Goal: Task Accomplishment & Management: Use online tool/utility

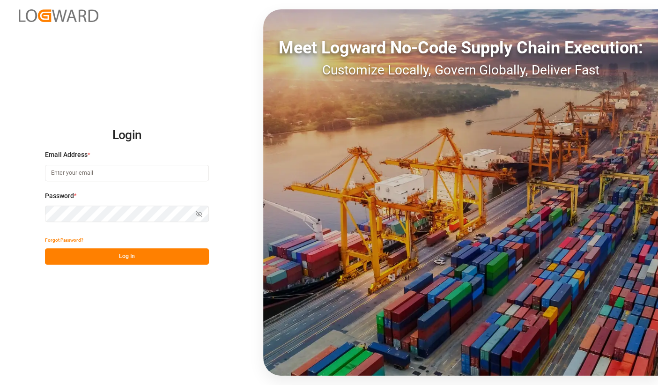
click at [113, 176] on input at bounding box center [127, 173] width 164 height 16
type input "[PERSON_NAME][EMAIL_ADDRESS][DOMAIN_NAME]"
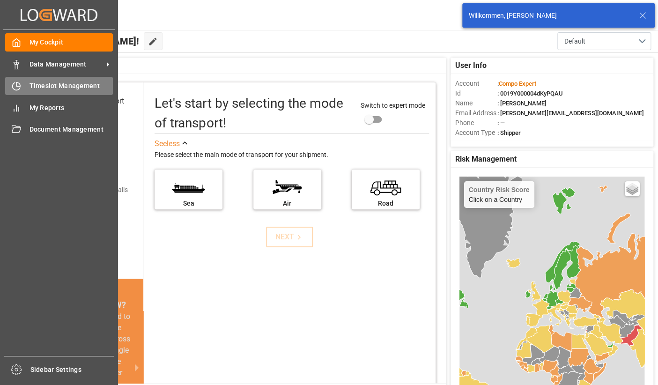
click at [29, 78] on div "Timeslot Management Timeslot Management" at bounding box center [59, 86] width 108 height 18
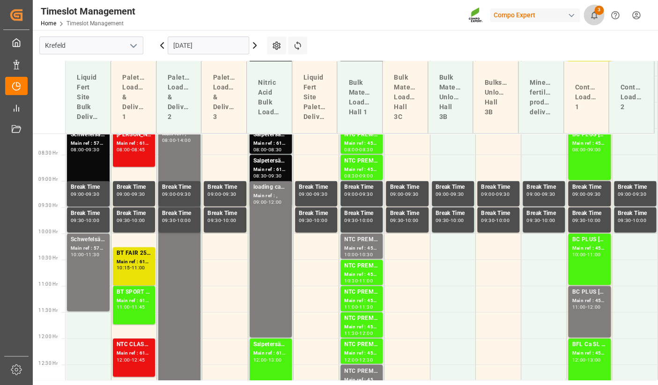
click at [590, 17] on icon "show 3 new notifications" at bounding box center [594, 15] width 10 height 10
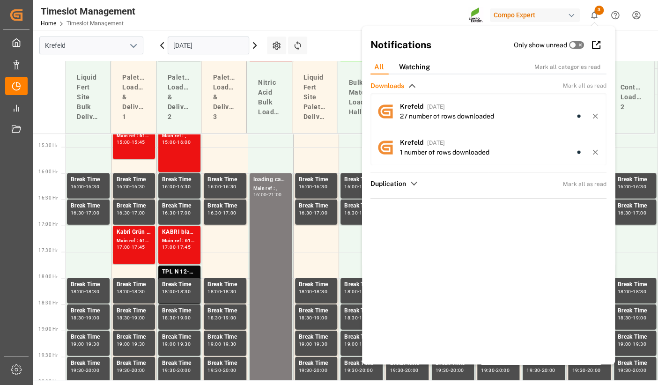
scroll to position [819, 0]
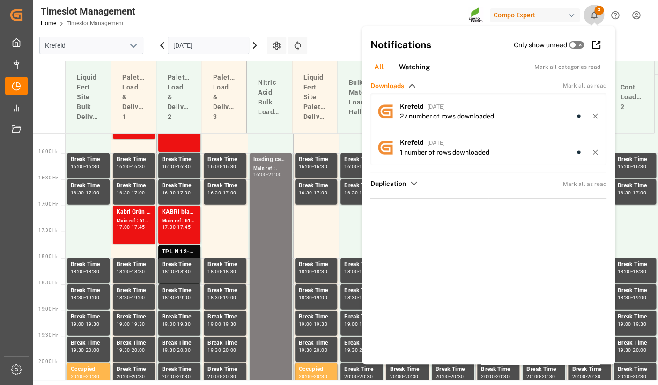
click at [590, 17] on icon "show 3 new notifications" at bounding box center [594, 15] width 10 height 10
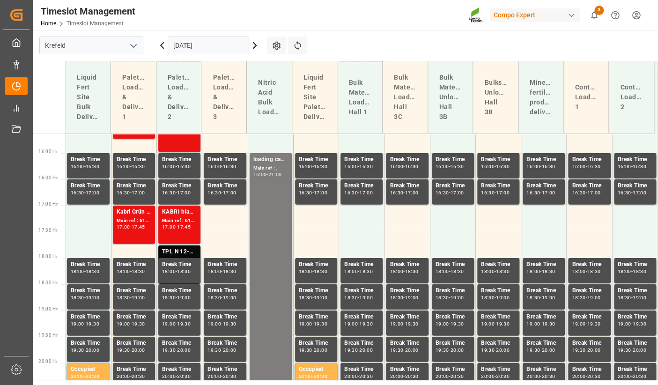
click at [249, 41] on icon at bounding box center [254, 45] width 11 height 11
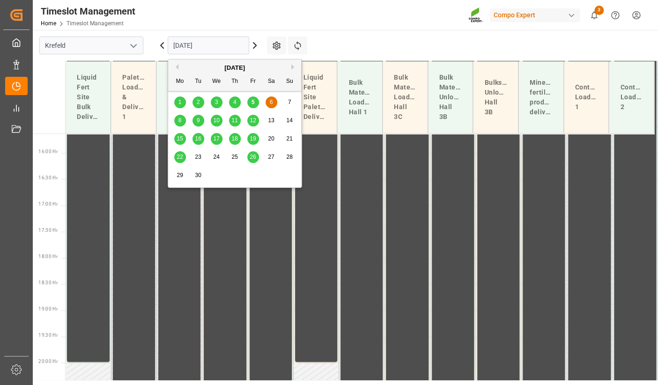
click at [219, 44] on input "[DATE]" at bounding box center [208, 46] width 81 height 18
click at [198, 159] on span "23" at bounding box center [198, 157] width 6 height 7
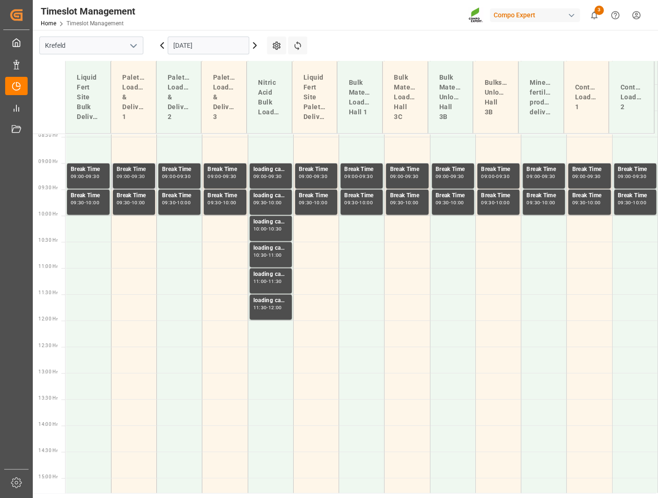
scroll to position [445, 0]
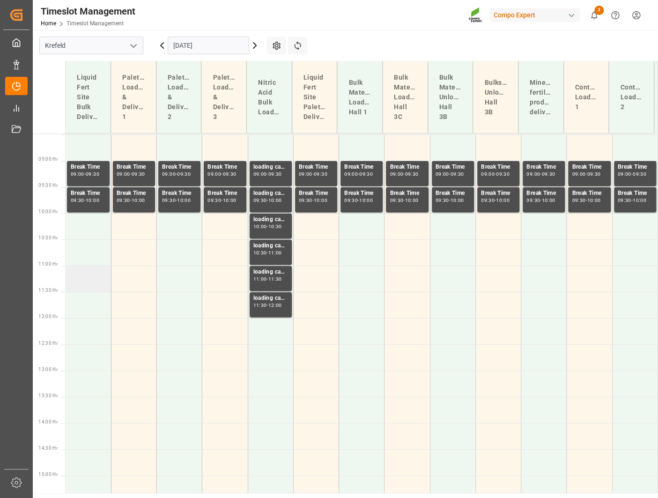
click at [76, 276] on td at bounding box center [88, 278] width 45 height 26
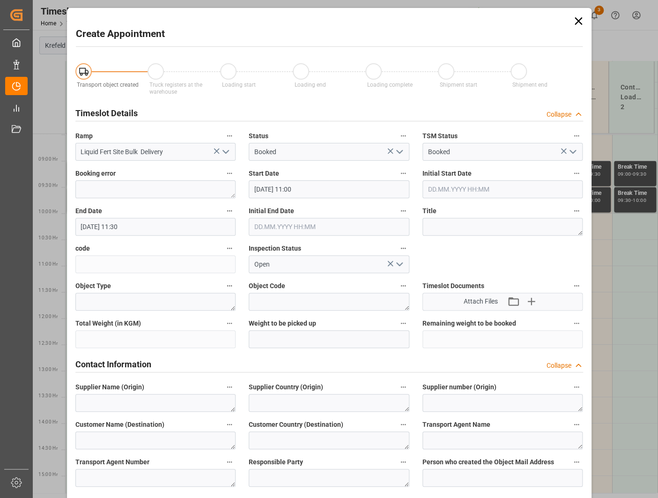
type input "[DATE] 11:00"
type input "[DATE] 11:30"
click at [453, 221] on textarea at bounding box center [502, 227] width 161 height 18
click at [452, 221] on textarea "str" at bounding box center [502, 227] width 161 height 18
type textarea "s"
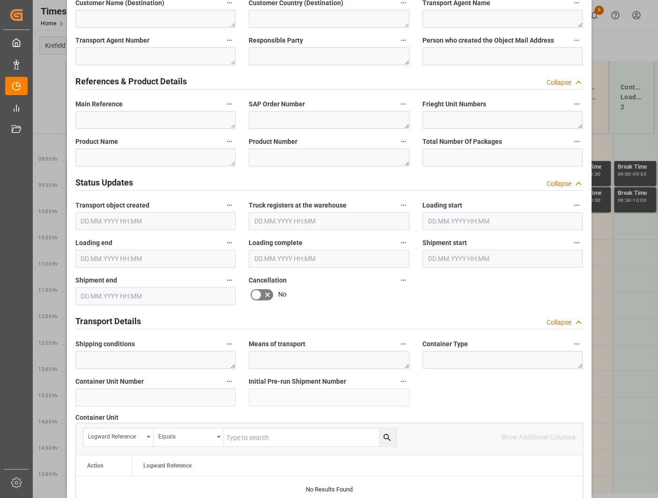
scroll to position [796, 0]
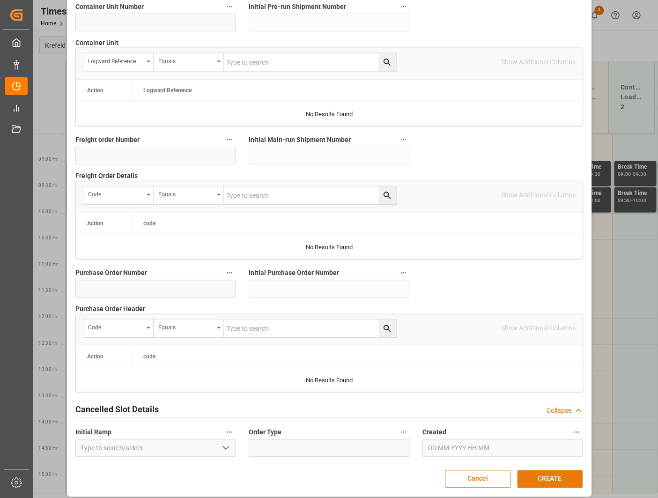
type textarea "Stromabschaltung"
click at [546, 384] on button "CREATE" at bounding box center [550, 479] width 66 height 18
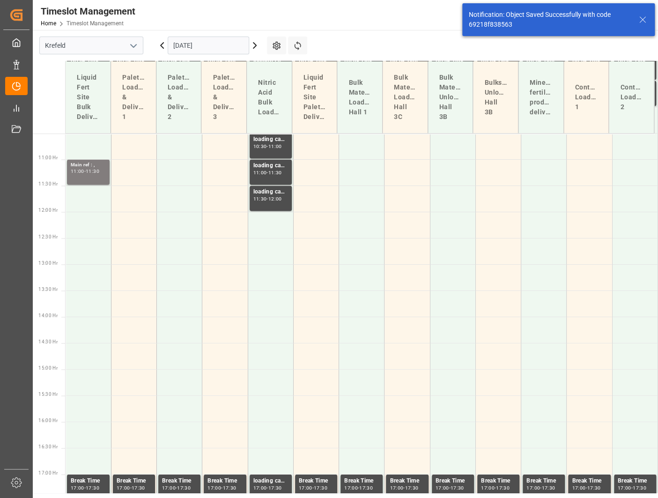
scroll to position [557, 0]
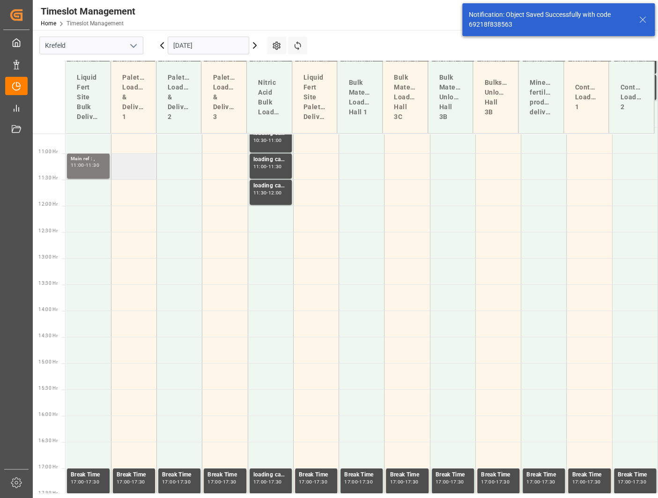
click at [131, 167] on td at bounding box center [133, 166] width 45 height 26
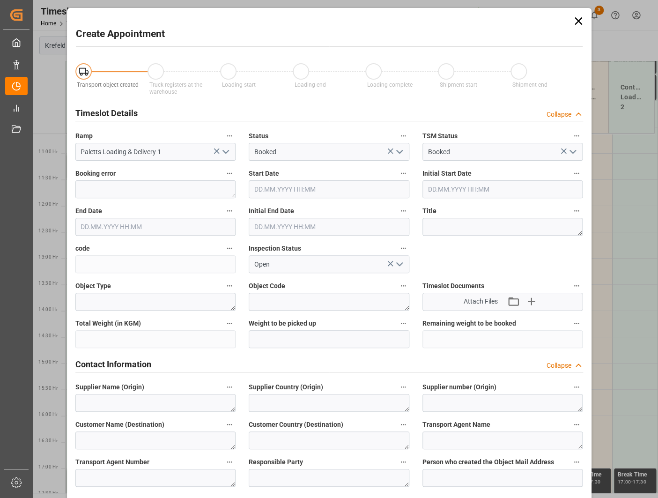
type input "[DATE] 11:00"
type input "[DATE] 11:30"
click at [483, 227] on textarea at bounding box center [502, 227] width 161 height 18
paste textarea "Stromabschaltung"
type textarea "Stromabschaltung"
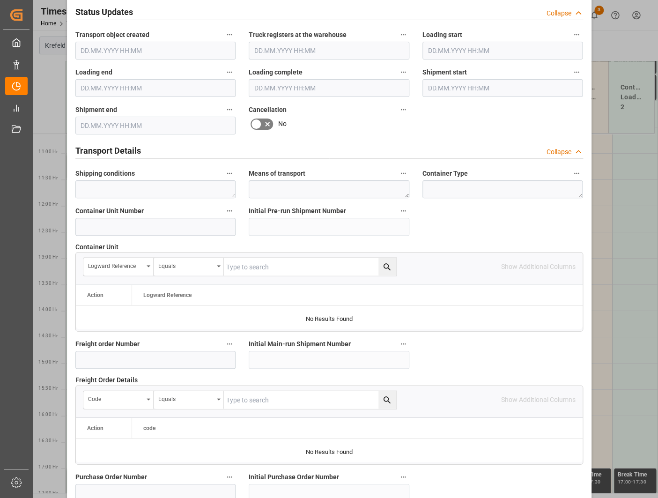
scroll to position [796, 0]
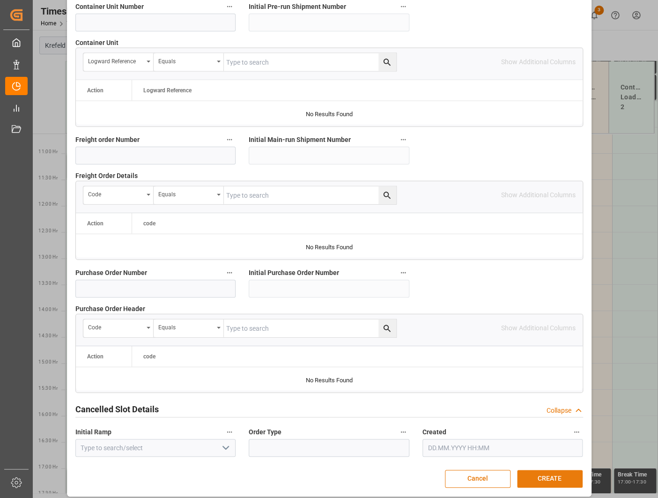
click at [548, 384] on button "CREATE" at bounding box center [550, 479] width 66 height 18
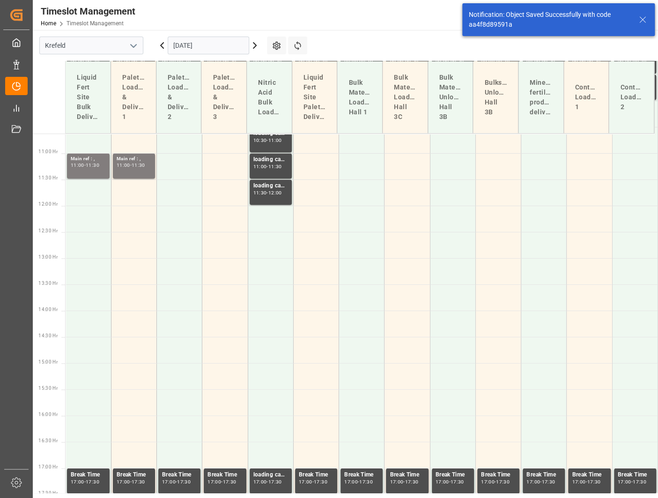
scroll to position [417, 0]
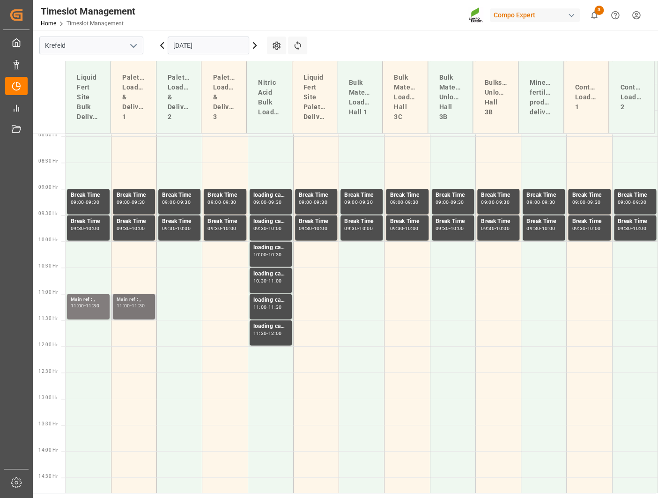
click at [128, 305] on div "11:00" at bounding box center [124, 305] width 14 height 4
click at [174, 304] on td at bounding box center [179, 306] width 45 height 26
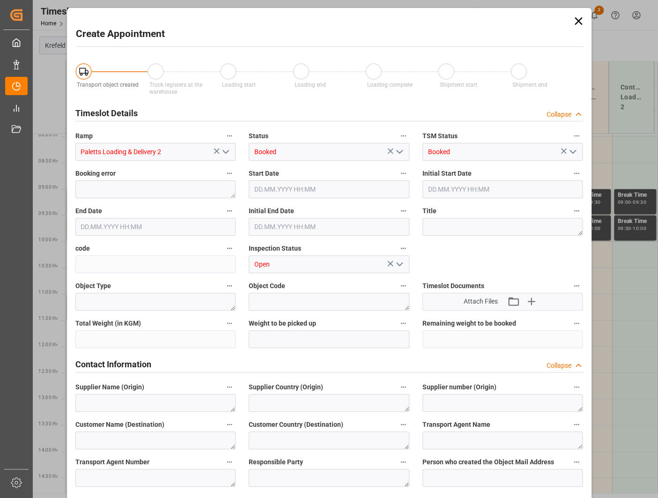
type input "[DATE] 11:00"
type input "[DATE] 11:30"
click at [521, 226] on textarea at bounding box center [502, 227] width 161 height 18
paste textarea "Stromabschaltung"
type textarea "Stromabschaltung"
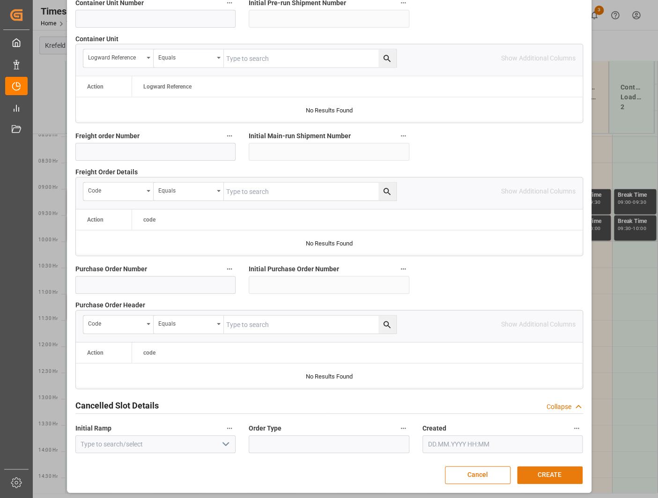
scroll to position [800, 0]
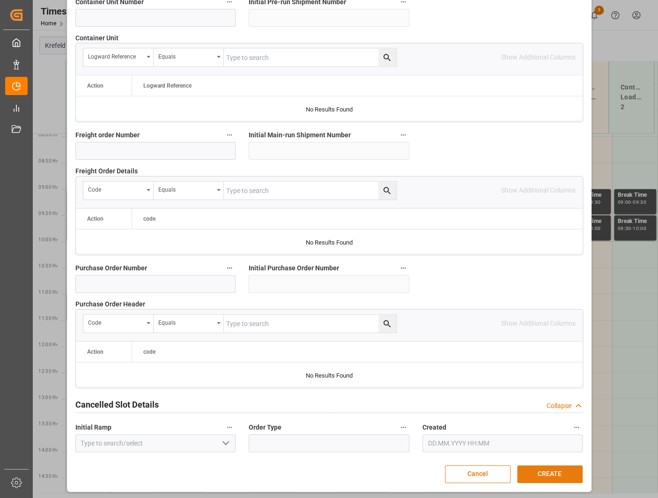
click at [538, 384] on button "CREATE" at bounding box center [550, 474] width 66 height 18
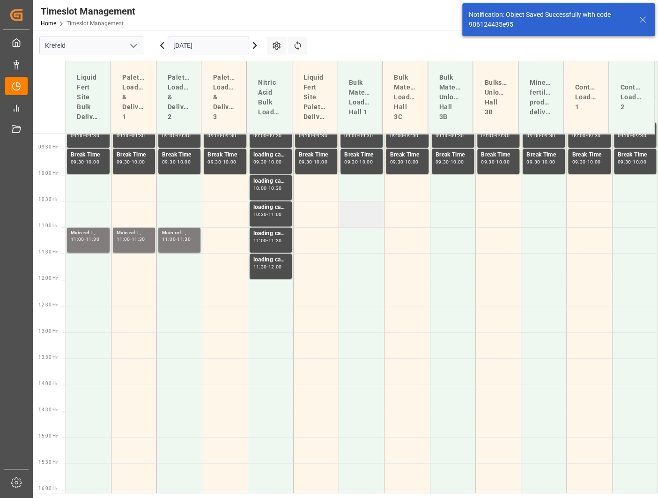
scroll to position [485, 0]
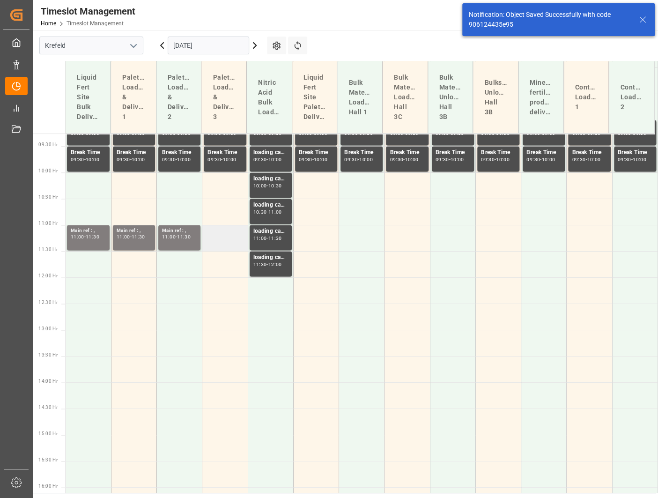
click at [222, 236] on td at bounding box center [224, 238] width 45 height 26
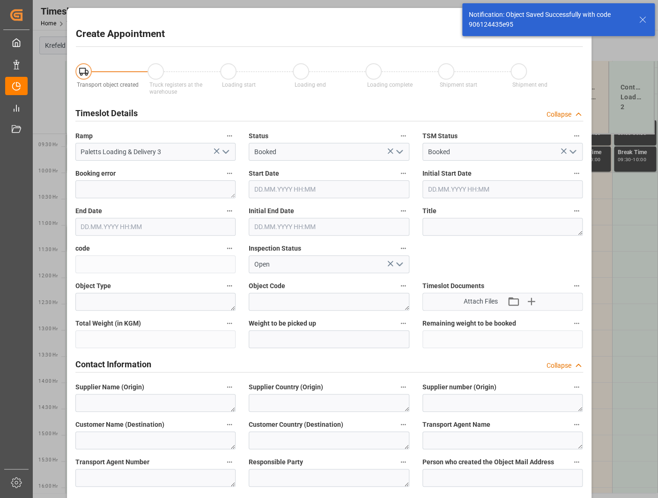
type input "[DATE] 11:00"
type input "[DATE] 11:30"
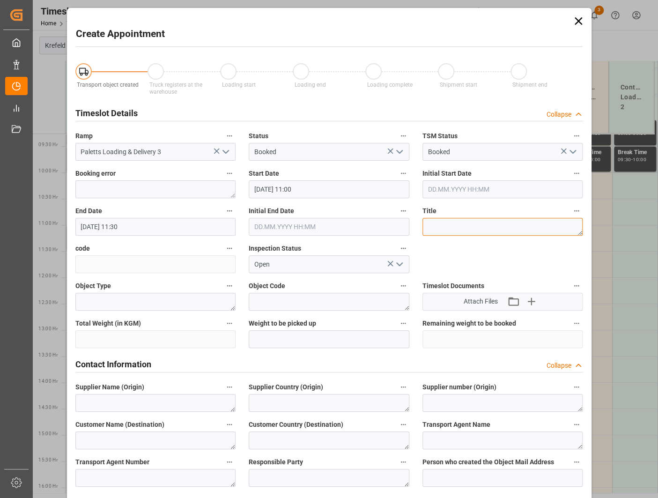
click at [493, 226] on textarea at bounding box center [502, 227] width 161 height 18
paste textarea "Stromabschaltung"
type textarea "Stromabschaltung"
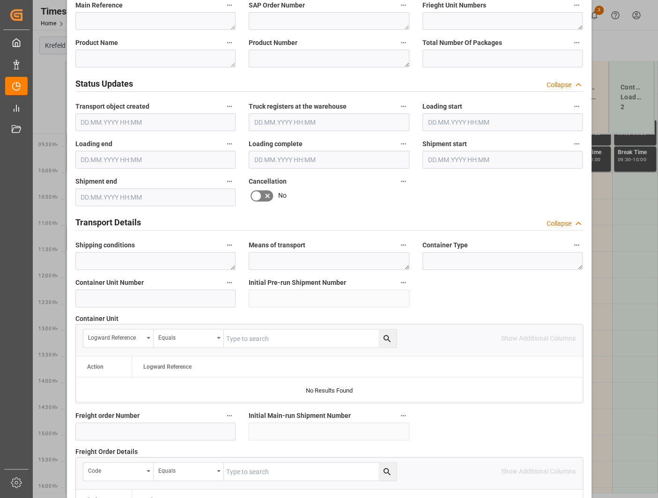
scroll to position [796, 0]
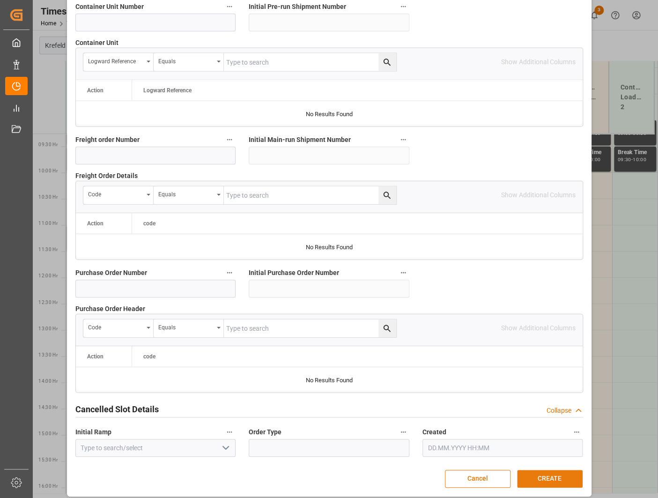
click at [546, 384] on button "CREATE" at bounding box center [550, 479] width 66 height 18
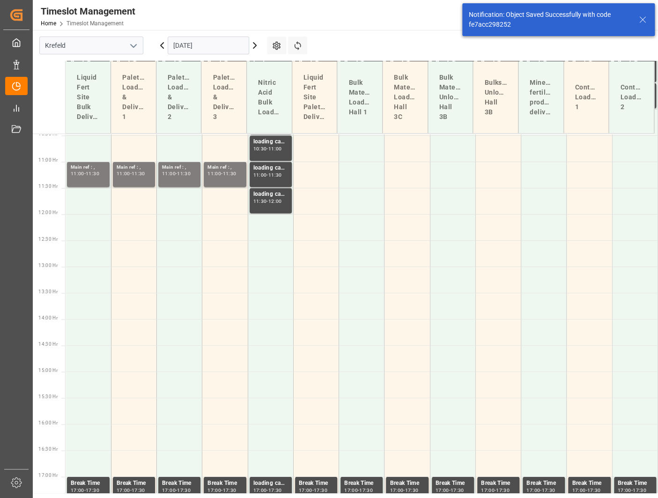
scroll to position [557, 0]
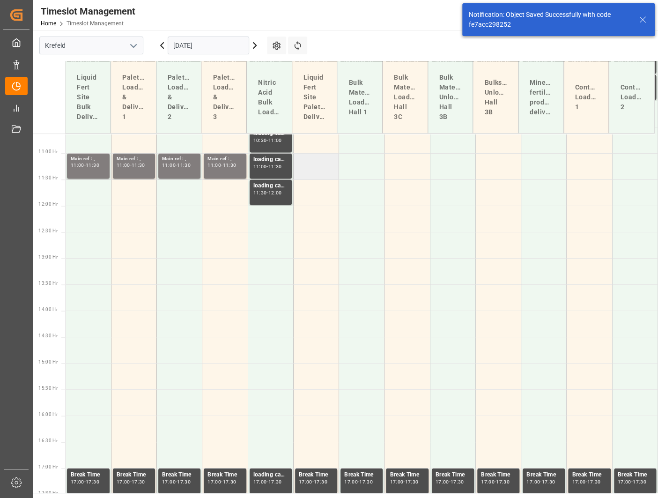
click at [314, 170] on td at bounding box center [315, 166] width 45 height 26
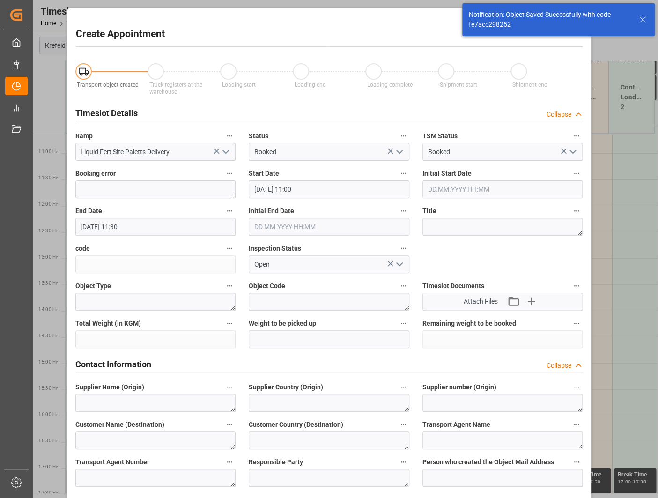
type input "[DATE] 11:00"
type input "[DATE] 11:30"
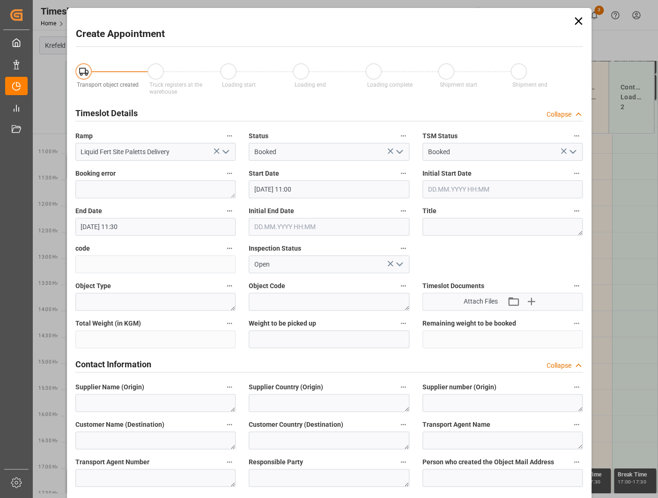
click at [456, 216] on label "Title" at bounding box center [502, 211] width 161 height 13
click at [570, 216] on button "Title" at bounding box center [576, 211] width 12 height 12
click at [468, 224] on div at bounding box center [329, 249] width 658 height 498
click at [473, 226] on textarea at bounding box center [502, 227] width 161 height 18
paste textarea "Stromabschaltung"
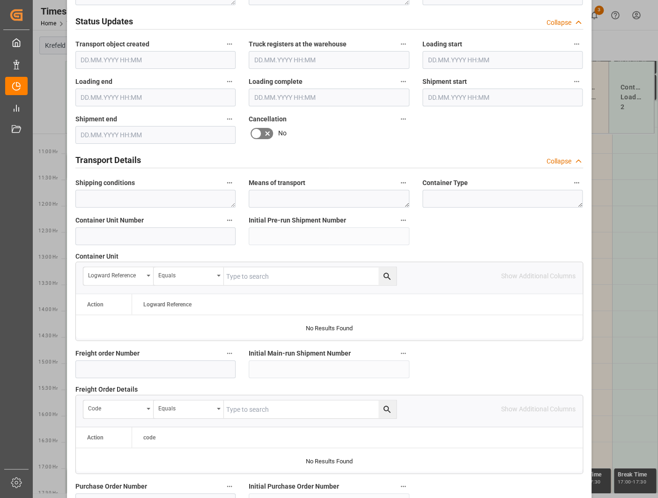
scroll to position [800, 0]
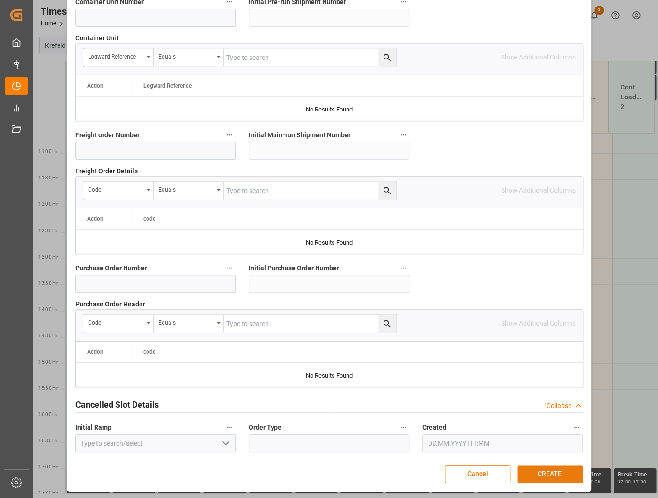
type textarea "Stromabschaltung"
click at [538, 384] on button "CREATE" at bounding box center [550, 474] width 66 height 18
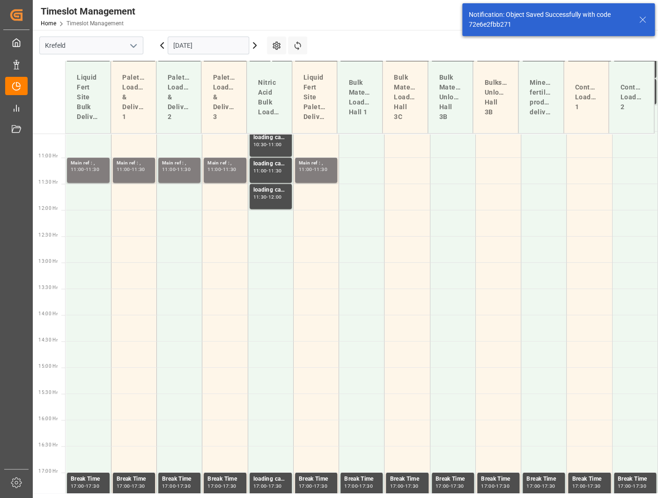
scroll to position [557, 0]
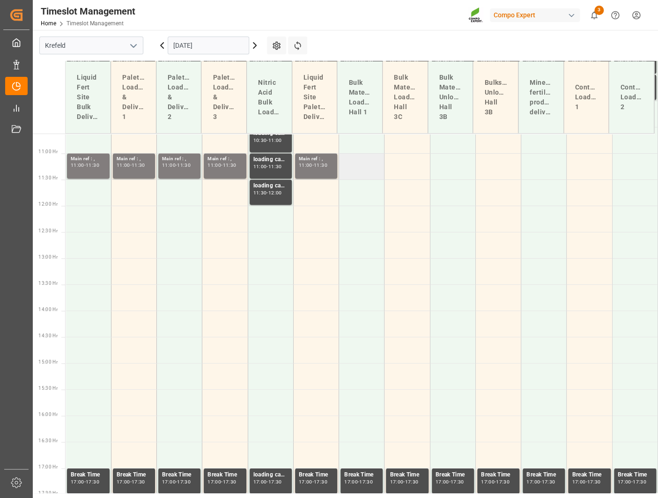
click at [363, 165] on td at bounding box center [361, 166] width 45 height 26
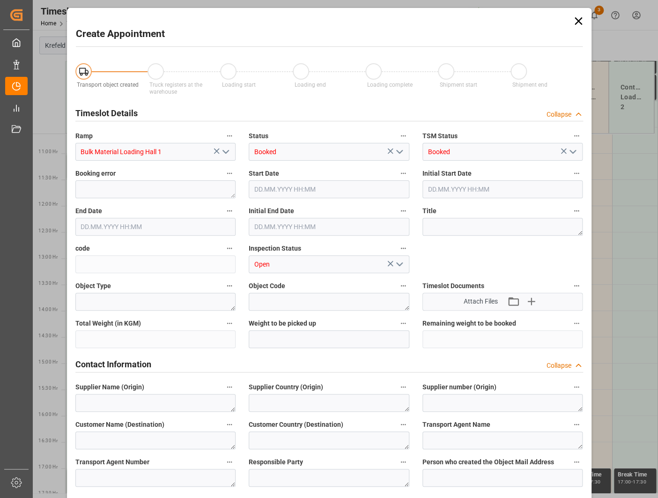
type input "[DATE] 11:00"
type input "[DATE] 11:30"
click at [456, 224] on textarea at bounding box center [502, 227] width 161 height 18
paste textarea "Stromabschaltung"
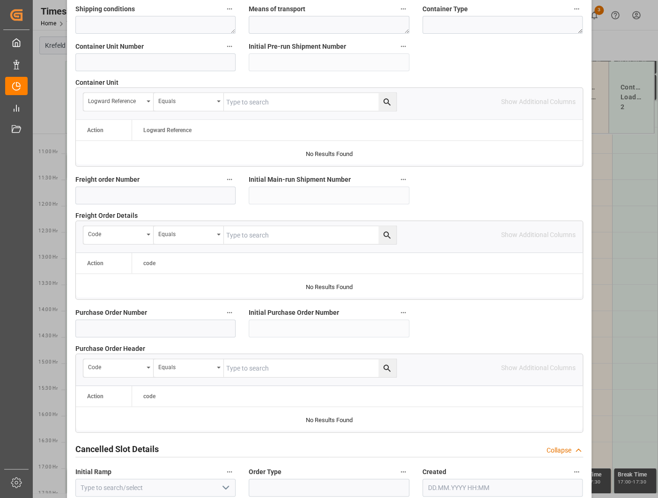
scroll to position [800, 0]
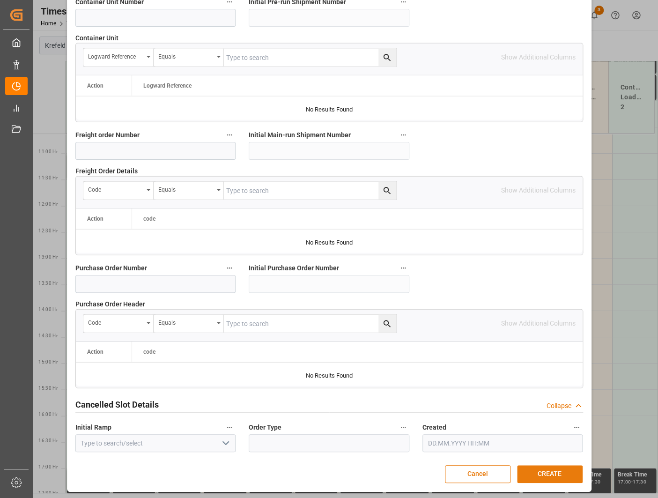
type textarea "Stromabschaltung"
click at [542, 384] on button "CREATE" at bounding box center [550, 474] width 66 height 18
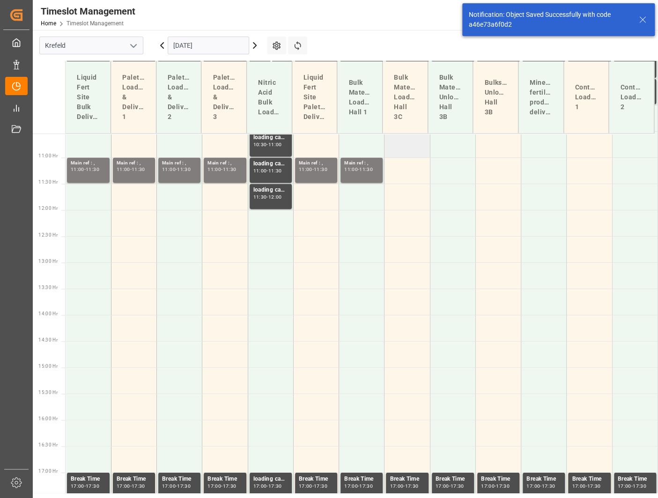
scroll to position [557, 0]
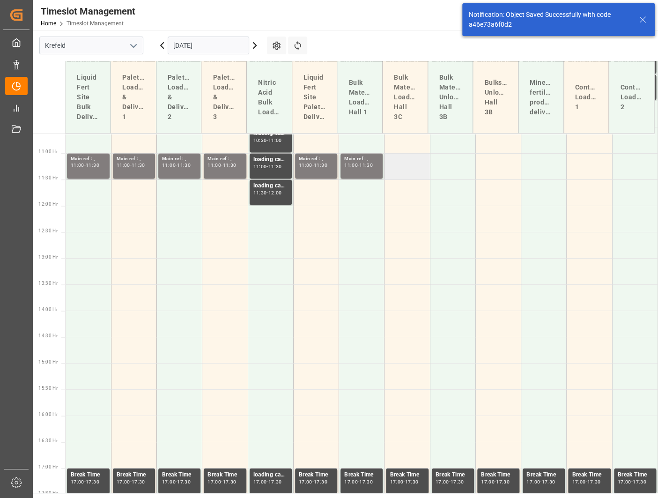
click at [417, 160] on td at bounding box center [406, 166] width 45 height 26
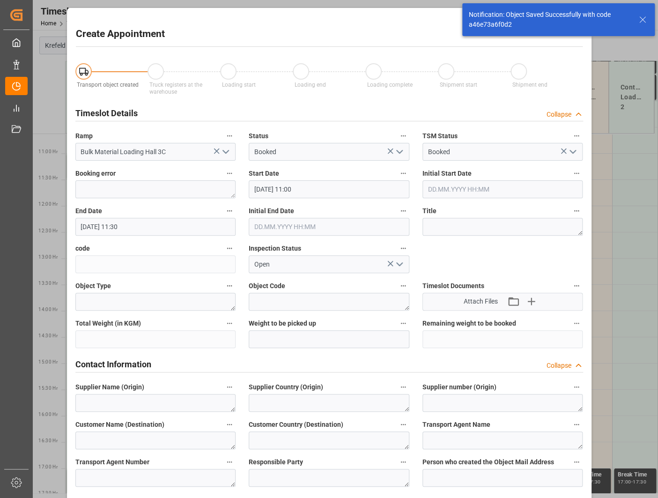
type input "[DATE] 11:00"
type input "[DATE] 11:30"
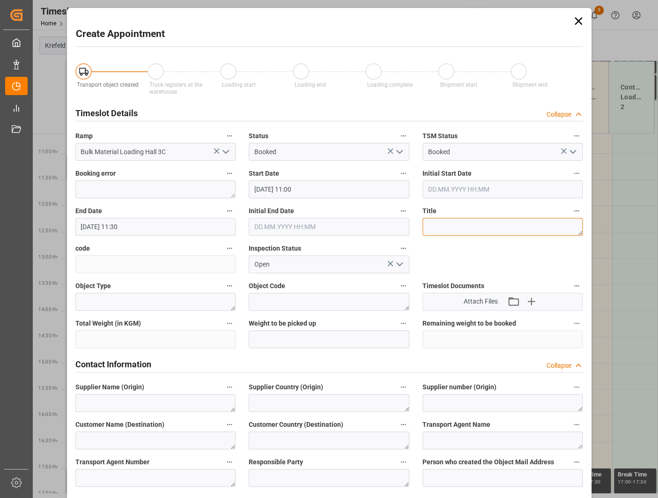
click at [478, 223] on textarea at bounding box center [502, 227] width 161 height 18
paste textarea "Stromabschaltung"
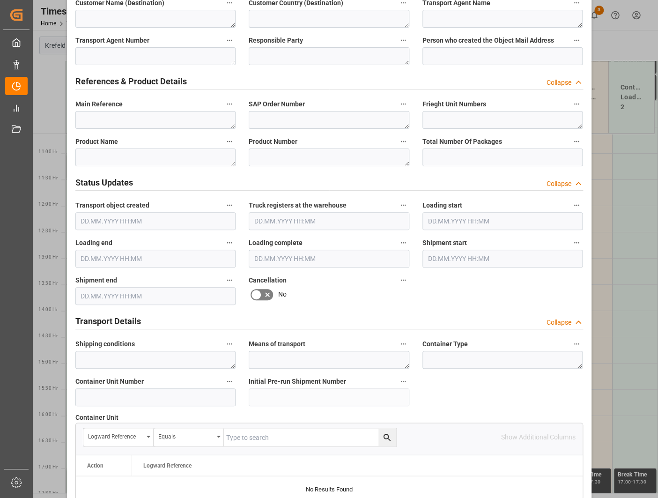
scroll to position [796, 0]
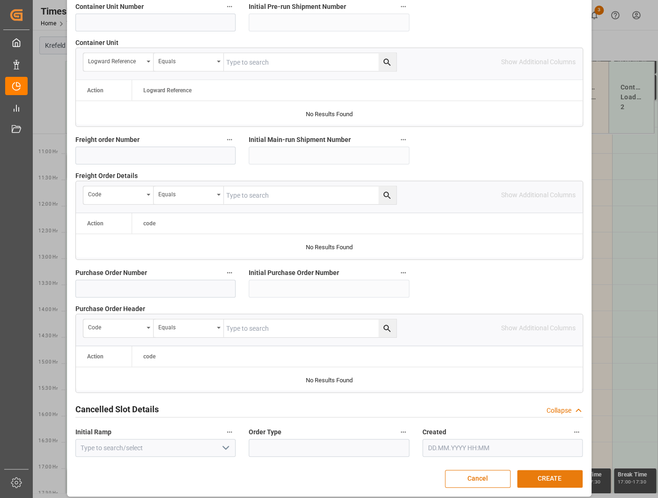
type textarea "Stromabschaltung"
click at [535, 384] on button "CREATE" at bounding box center [550, 479] width 66 height 18
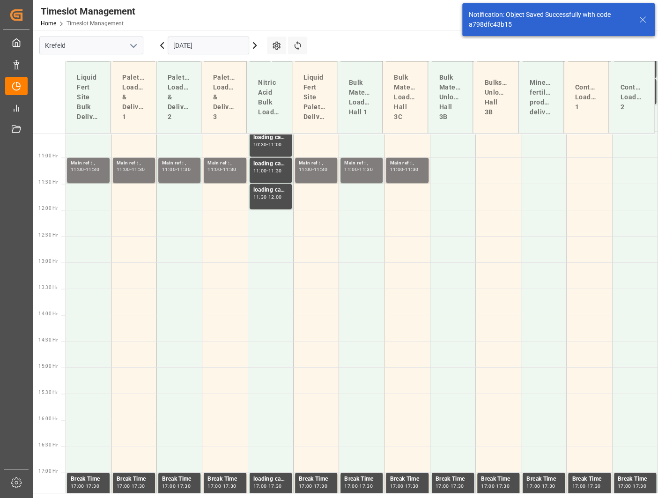
scroll to position [557, 0]
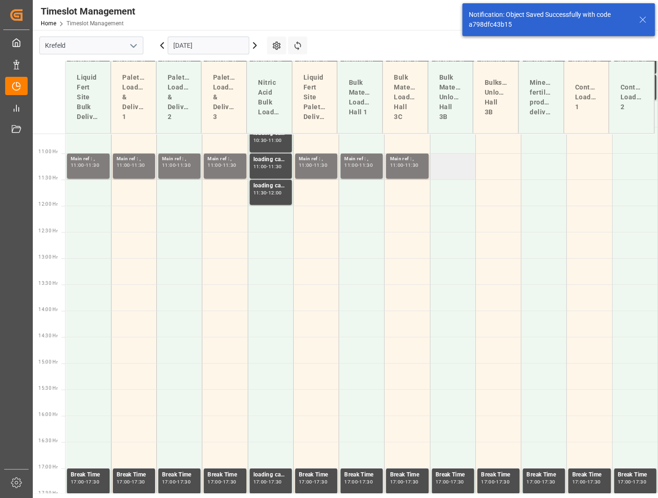
click at [456, 168] on td at bounding box center [452, 166] width 45 height 26
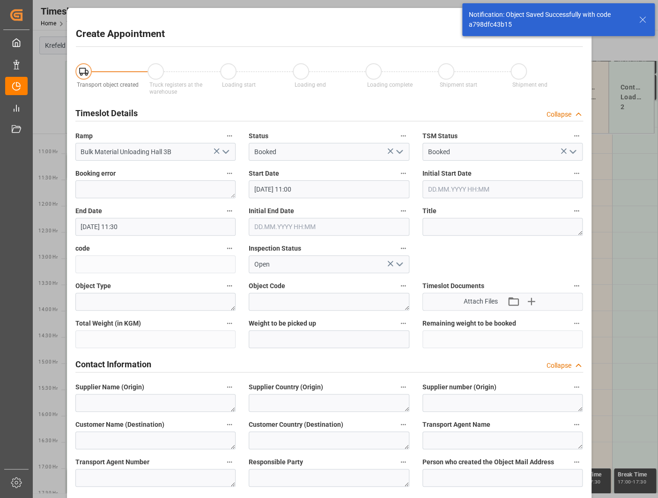
type input "[DATE] 11:00"
type input "[DATE] 11:30"
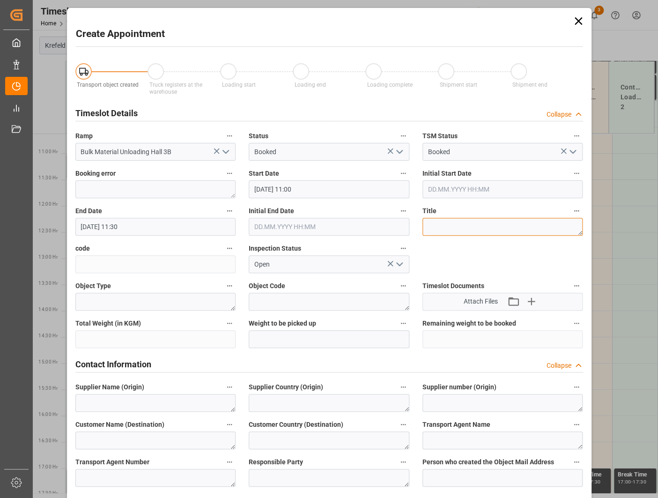
click at [461, 223] on textarea at bounding box center [502, 227] width 161 height 18
paste textarea "Stromabschaltung"
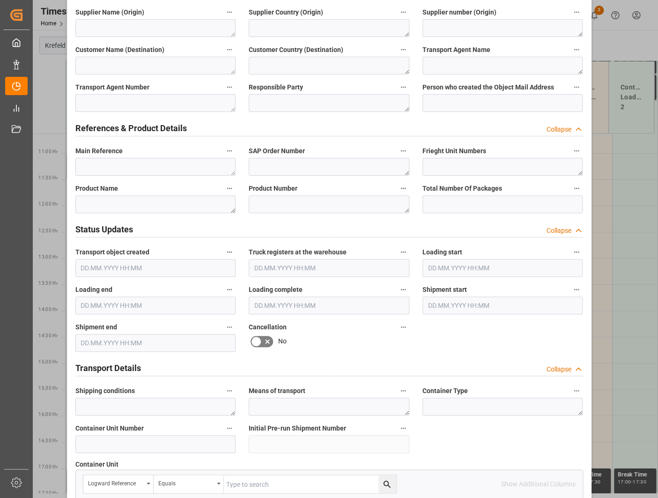
scroll to position [796, 0]
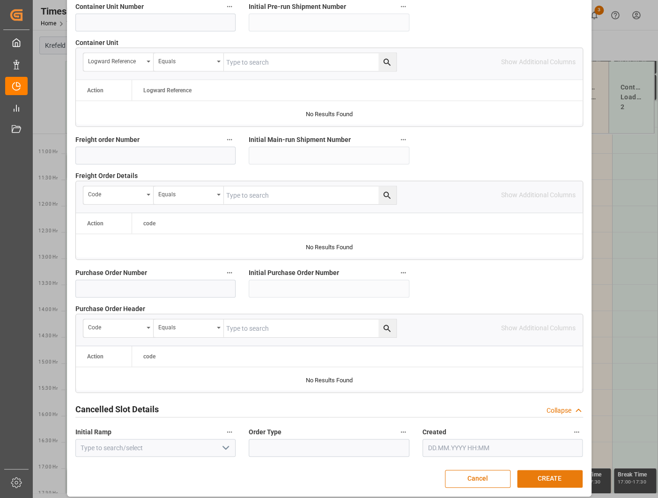
type textarea "Stromabschaltung"
click at [552, 384] on button "CREATE" at bounding box center [550, 479] width 66 height 18
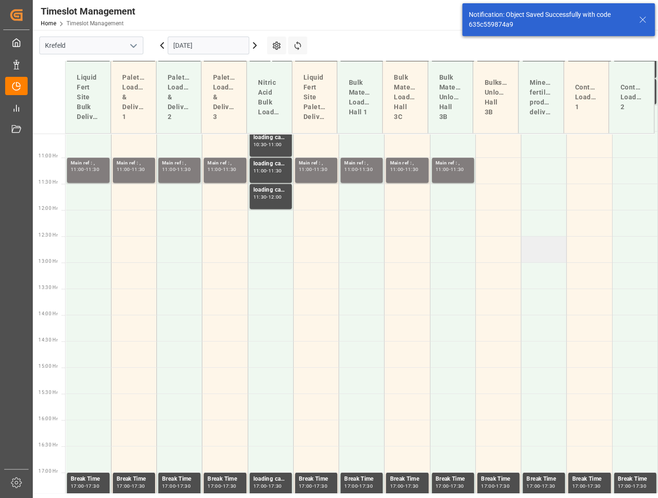
scroll to position [557, 0]
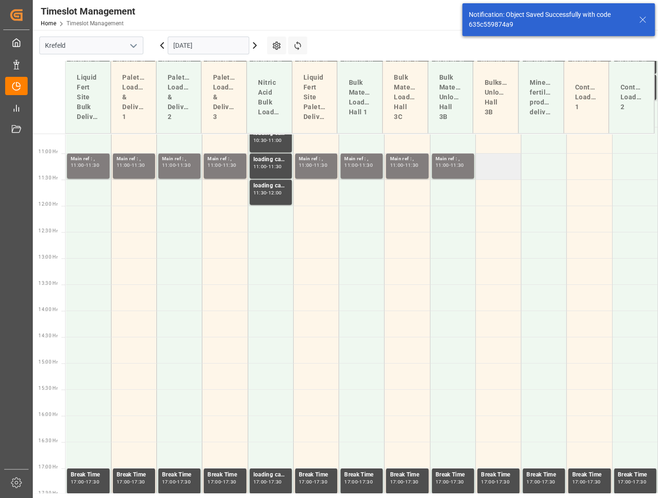
click at [488, 164] on td at bounding box center [497, 166] width 45 height 26
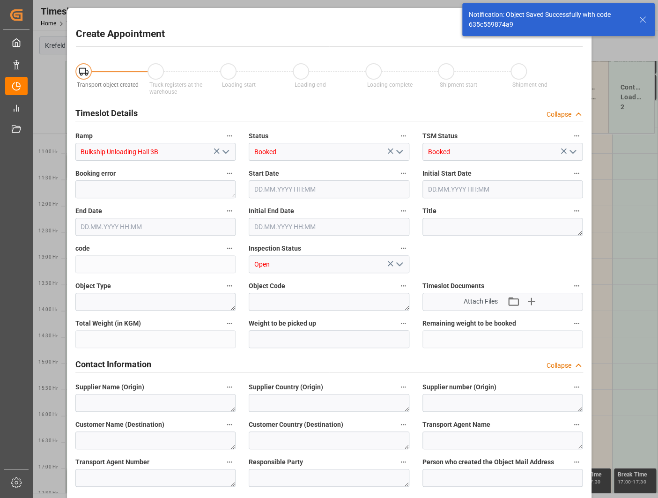
type input "[DATE] 11:00"
type input "[DATE] 11:30"
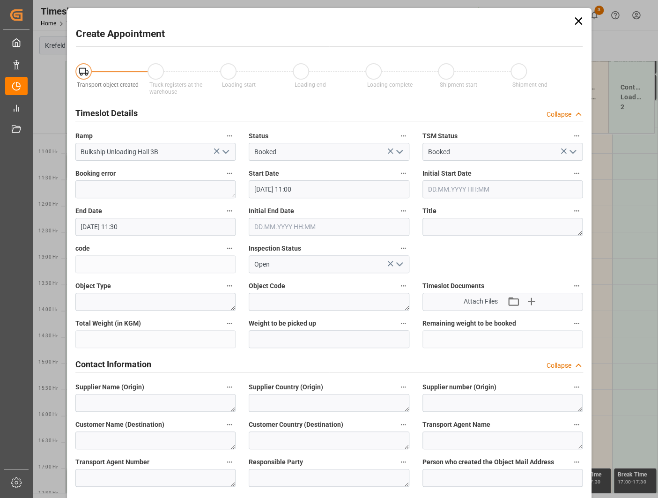
click at [474, 210] on label "Title" at bounding box center [502, 211] width 161 height 13
click at [570, 210] on button "Title" at bounding box center [576, 211] width 12 height 12
click at [489, 226] on div at bounding box center [329, 249] width 658 height 498
click at [487, 222] on textarea at bounding box center [502, 227] width 161 height 18
paste textarea "Stromabschaltung"
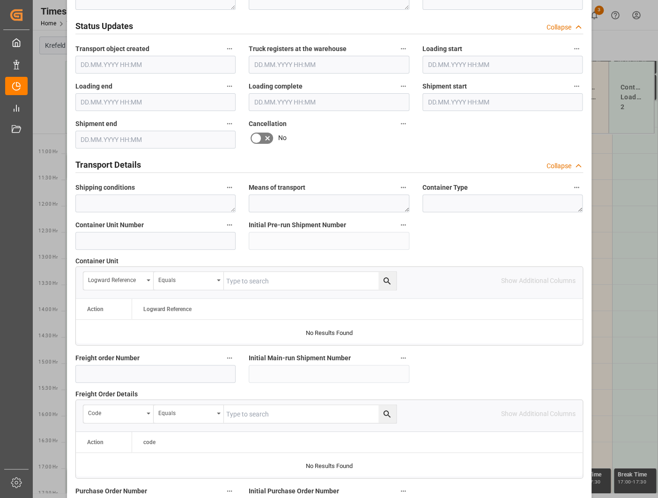
scroll to position [800, 0]
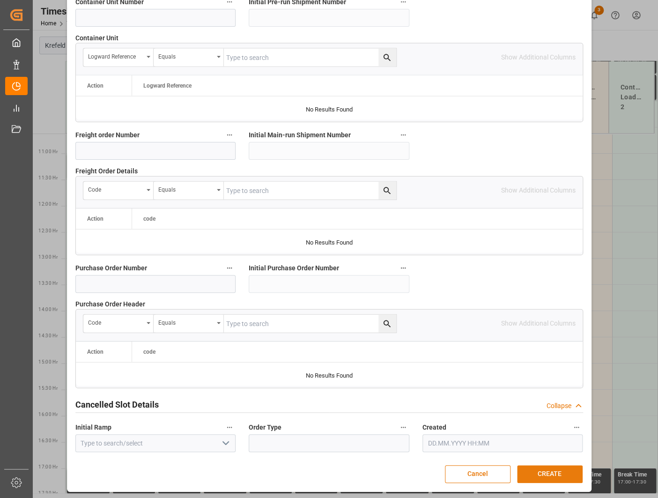
type textarea "Stromabschaltung"
click at [548, 384] on button "CREATE" at bounding box center [550, 474] width 66 height 18
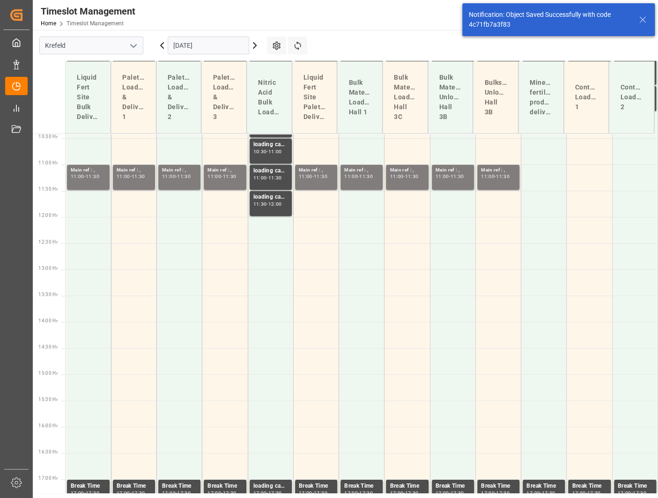
scroll to position [557, 0]
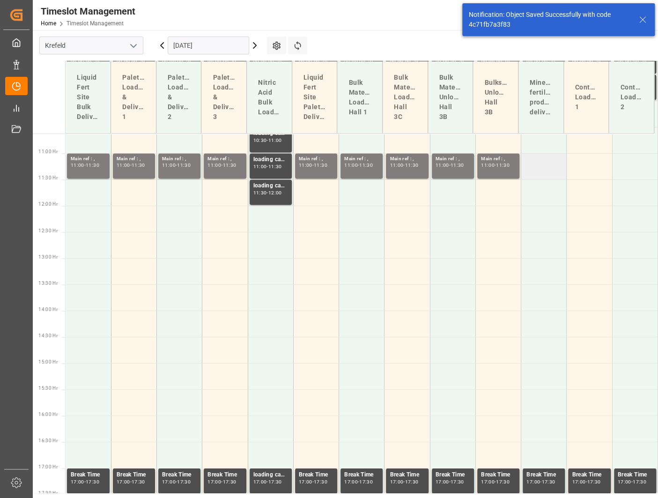
click at [552, 171] on td at bounding box center [543, 166] width 45 height 26
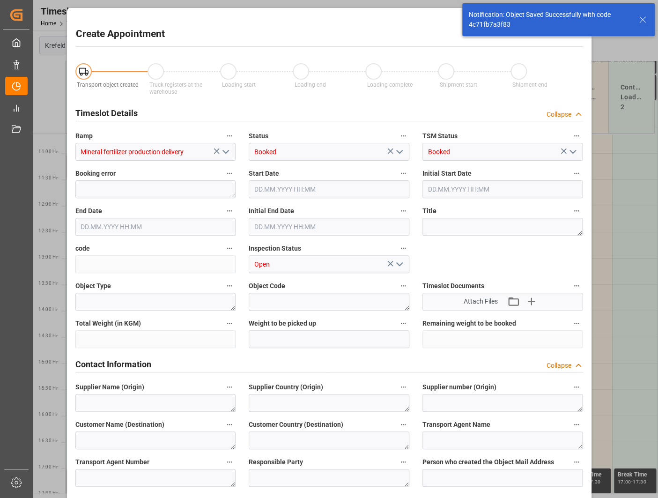
type input "[DATE] 11:00"
type input "[DATE] 11:30"
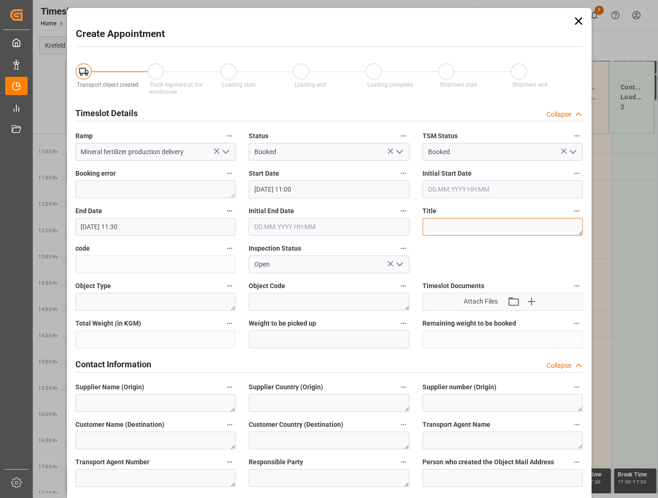
click at [481, 223] on textarea at bounding box center [502, 227] width 161 height 18
paste textarea "Stromabschaltung"
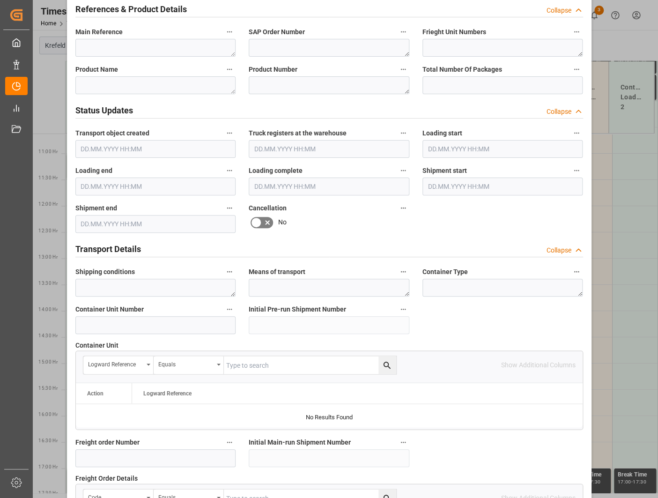
scroll to position [796, 0]
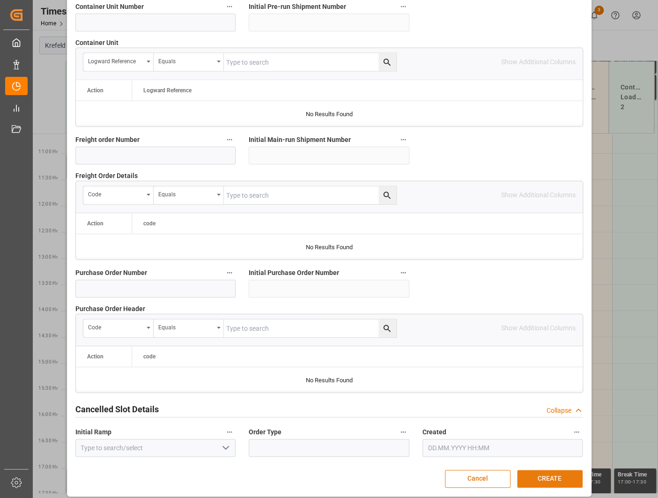
type textarea "Stromabschaltung"
click at [543, 384] on button "CREATE" at bounding box center [550, 479] width 66 height 18
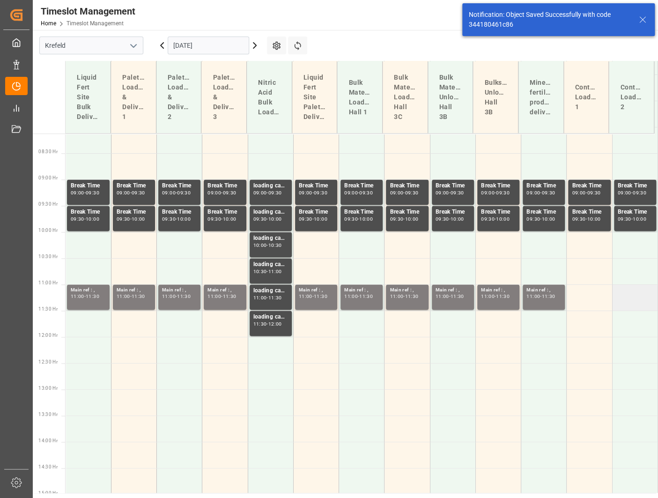
scroll to position [417, 0]
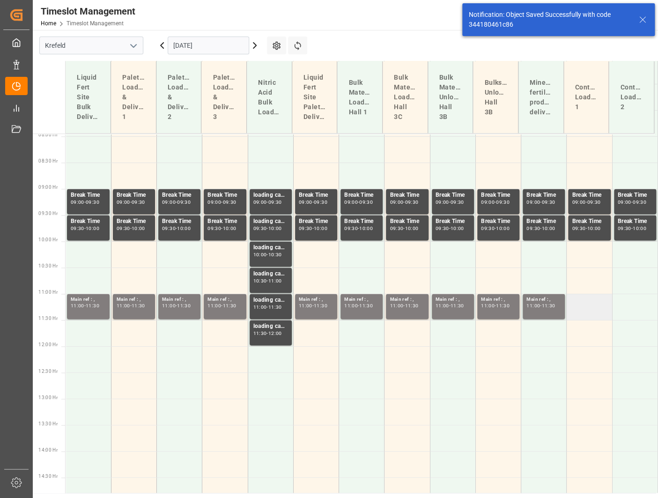
click at [585, 306] on td at bounding box center [588, 306] width 45 height 26
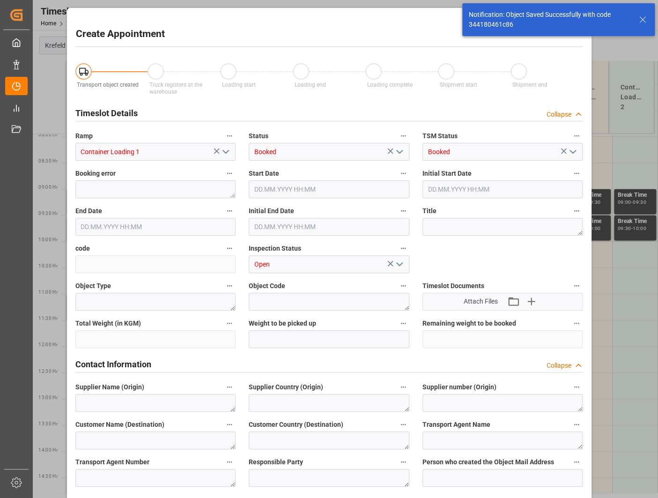
type input "[DATE] 11:00"
type input "[DATE] 11:30"
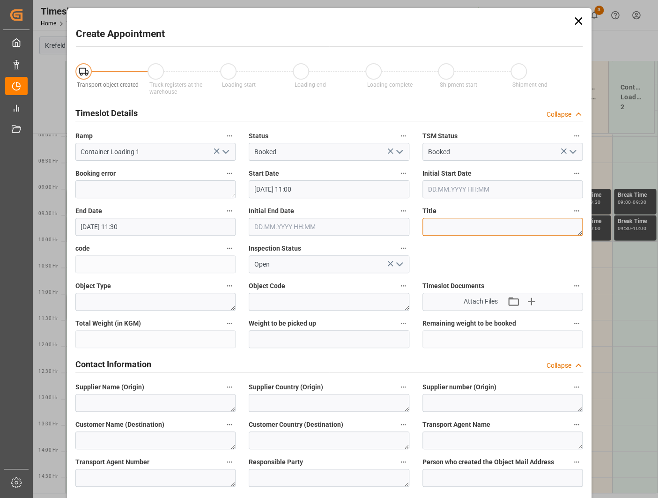
click at [463, 220] on textarea at bounding box center [502, 227] width 161 height 18
paste textarea "Stromabschaltung"
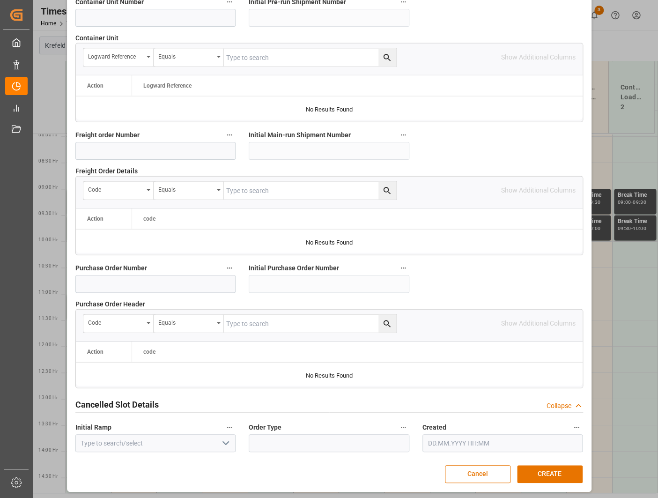
scroll to position [800, 0]
type textarea "Stromabschaltung"
click at [557, 384] on button "CREATE" at bounding box center [550, 474] width 66 height 18
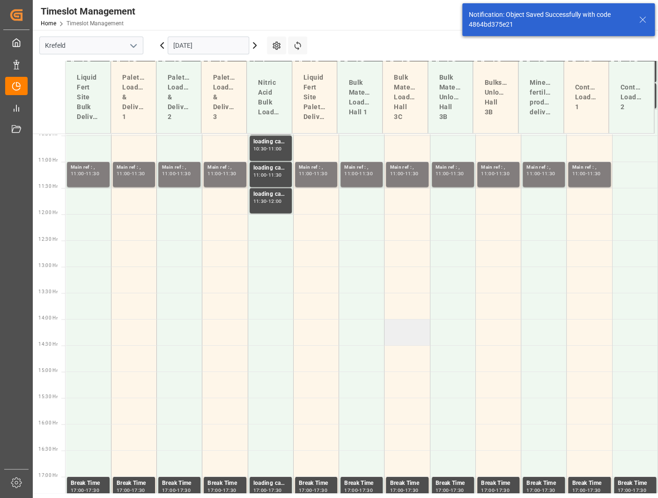
scroll to position [557, 0]
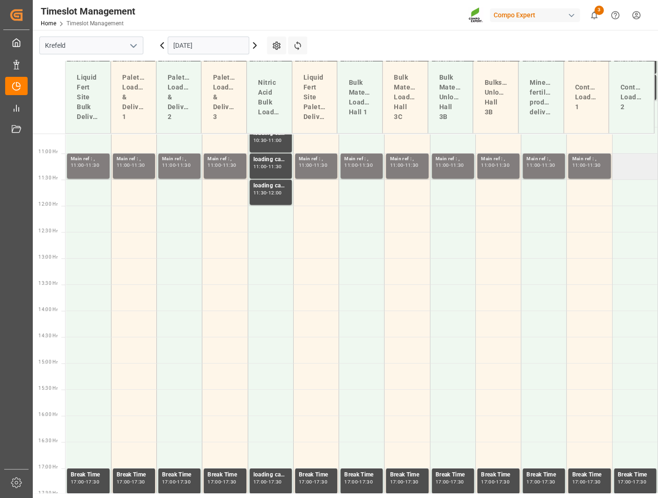
click at [618, 177] on td at bounding box center [634, 166] width 45 height 26
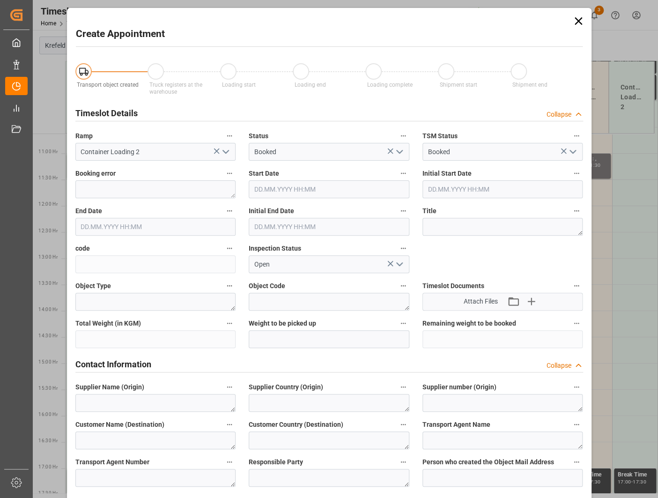
type input "[DATE] 11:00"
type input "[DATE] 11:30"
click at [484, 224] on textarea at bounding box center [502, 227] width 161 height 18
paste textarea "Stromabschaltung"
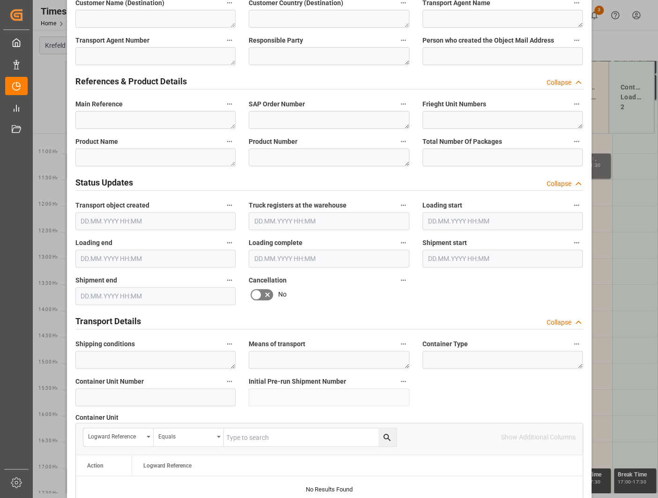
scroll to position [796, 0]
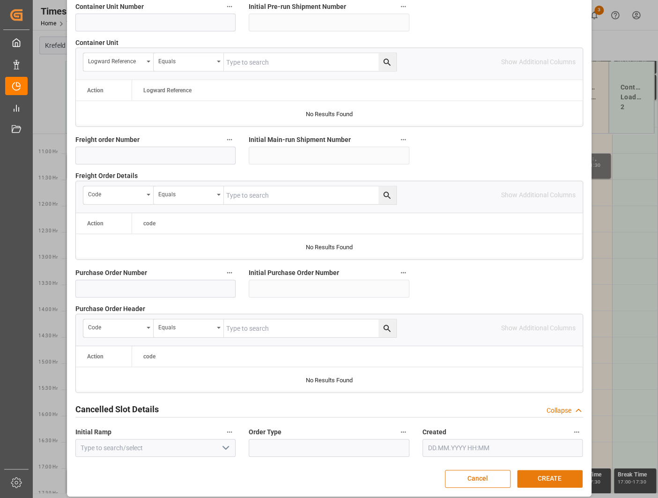
type textarea "Stromabschaltung"
click at [536, 384] on button "CREATE" at bounding box center [550, 479] width 66 height 18
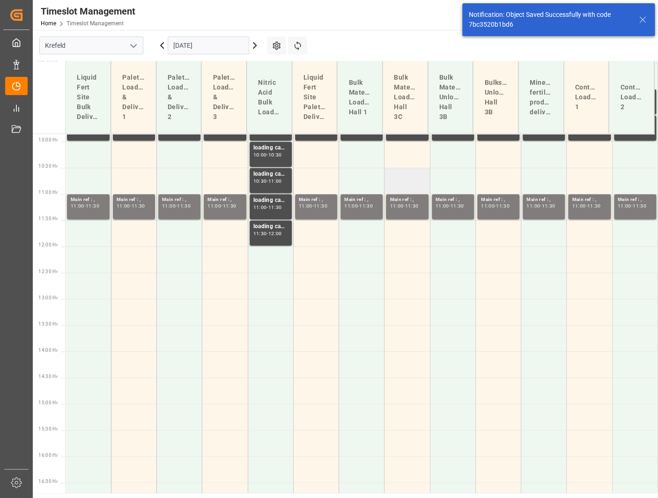
scroll to position [557, 0]
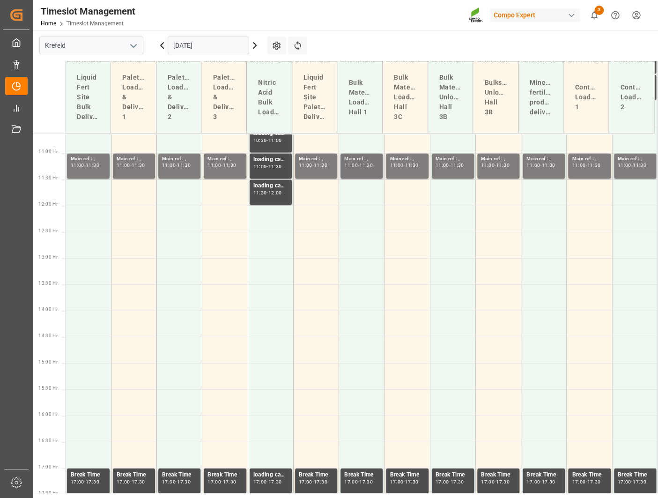
click at [364, 169] on div "Main ref : , 11:00 - 11:30" at bounding box center [361, 166] width 35 height 22
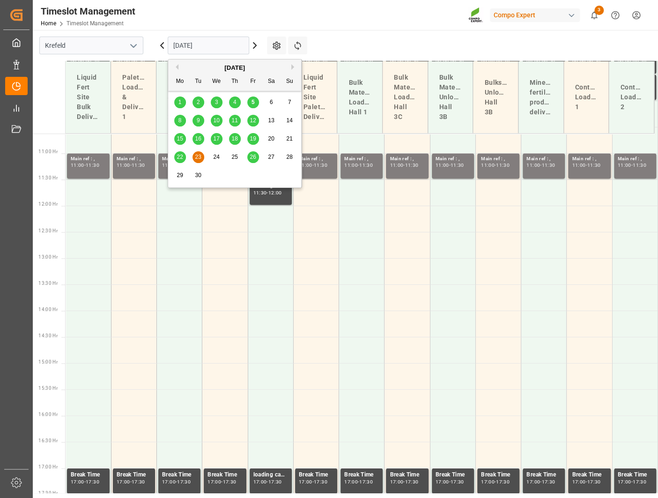
click at [235, 43] on input "[DATE]" at bounding box center [208, 46] width 81 height 18
click at [198, 176] on span "30" at bounding box center [198, 175] width 6 height 7
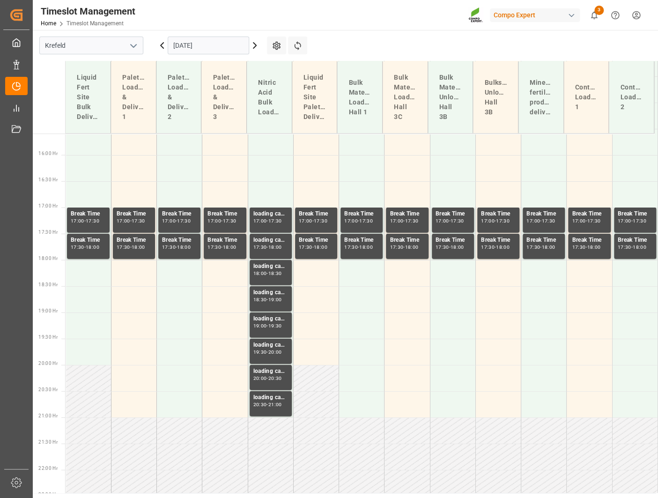
scroll to position [819, 0]
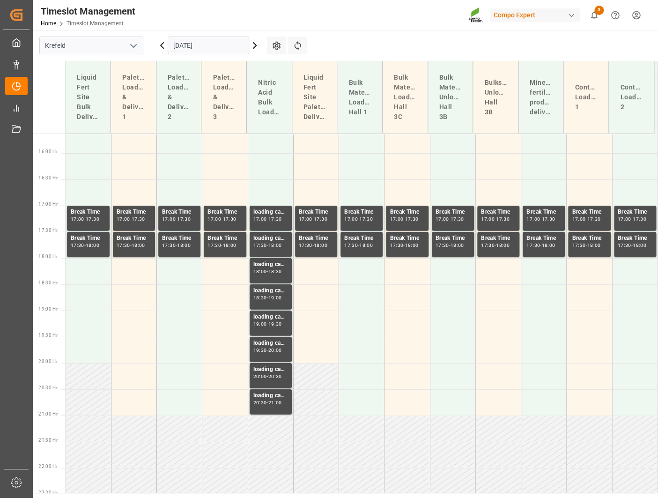
click at [256, 50] on icon at bounding box center [254, 45] width 11 height 11
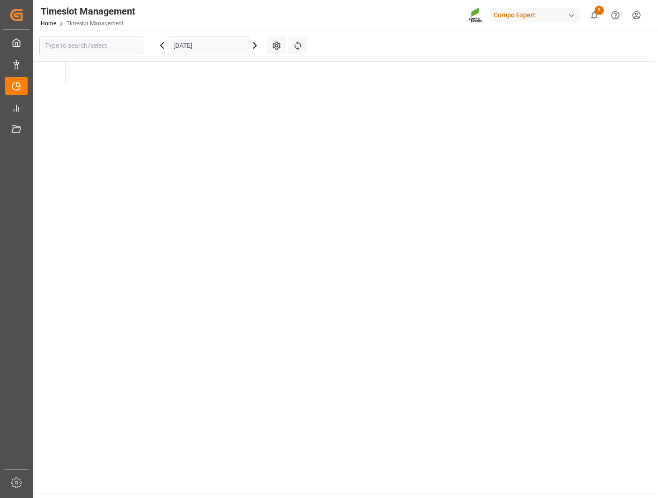
type input "Krefeld"
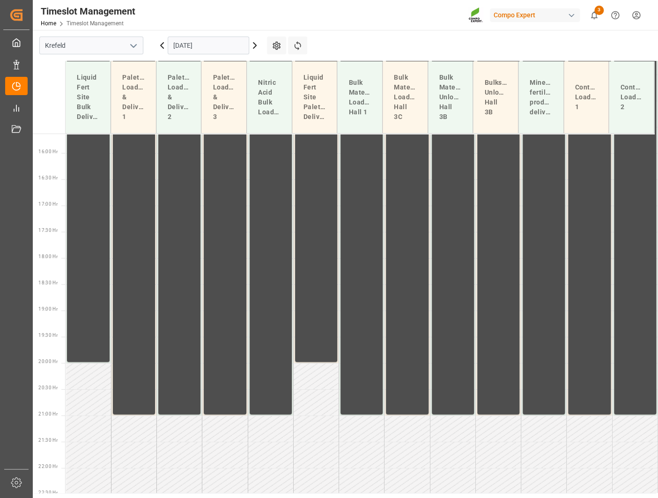
click at [254, 47] on icon at bounding box center [254, 46] width 3 height 6
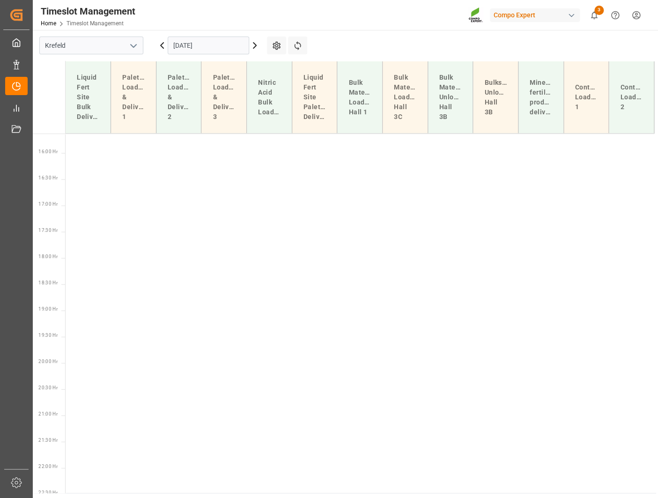
click at [254, 47] on icon at bounding box center [254, 46] width 3 height 6
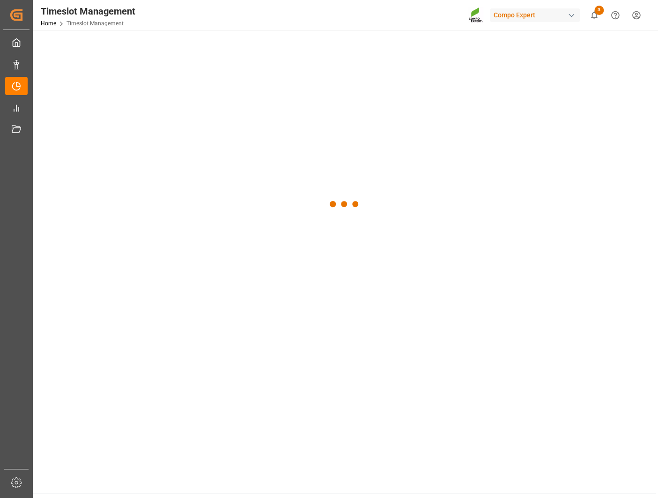
click at [254, 47] on div at bounding box center [344, 204] width 623 height 348
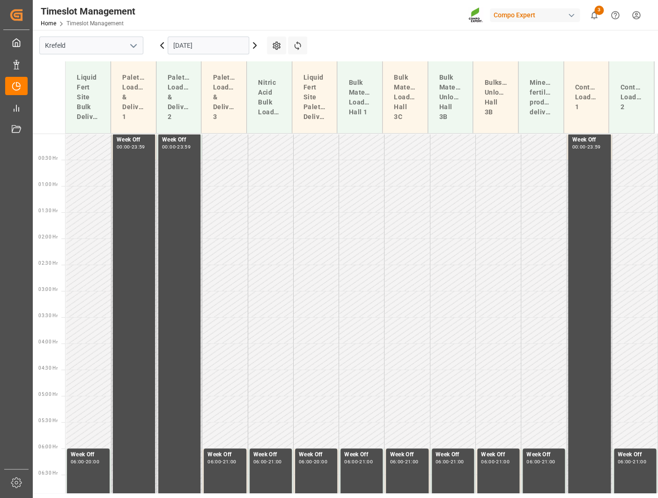
scroll to position [125, 0]
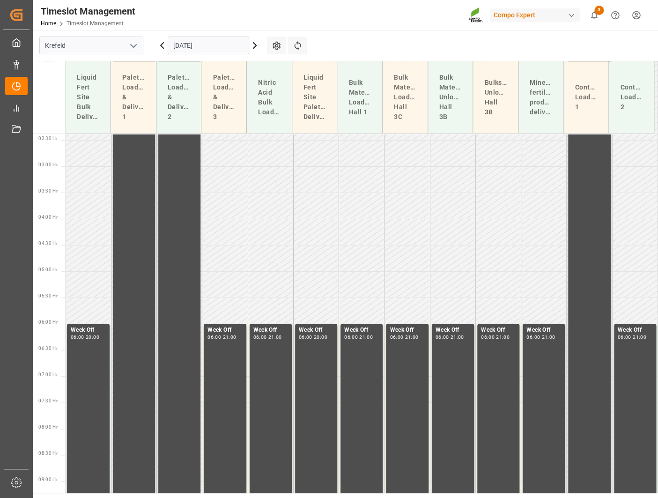
click at [254, 47] on icon at bounding box center [254, 46] width 3 height 6
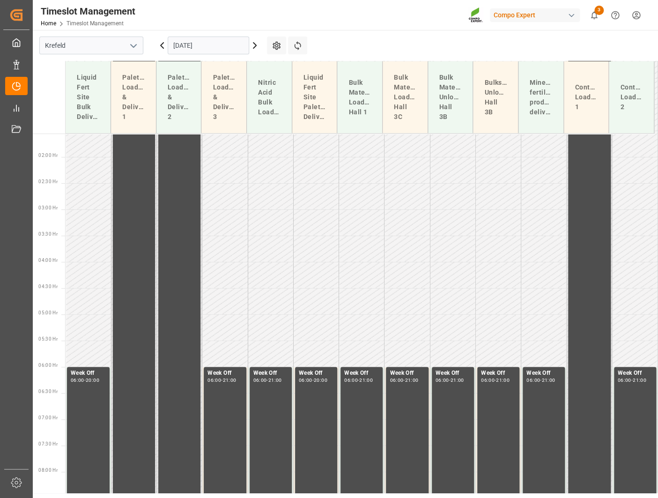
scroll to position [549, 0]
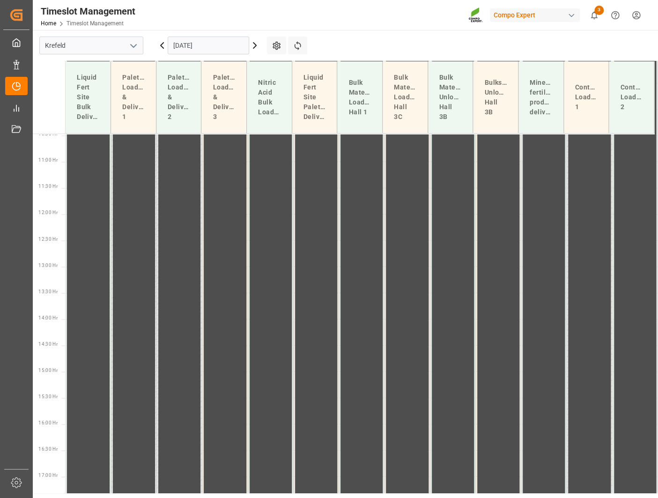
click at [254, 47] on icon at bounding box center [254, 46] width 3 height 6
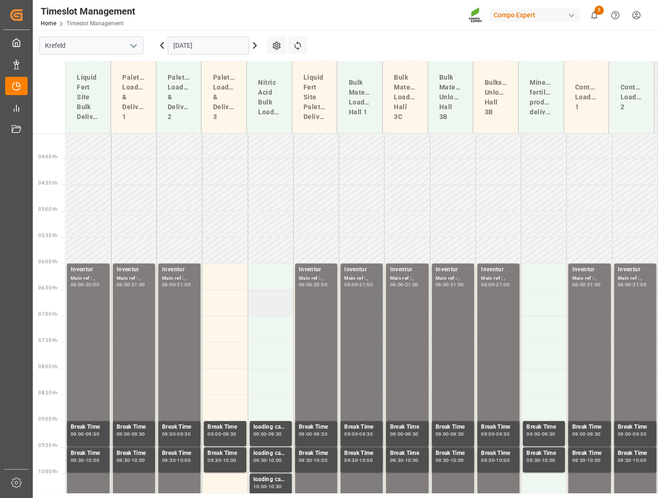
scroll to position [211, 0]
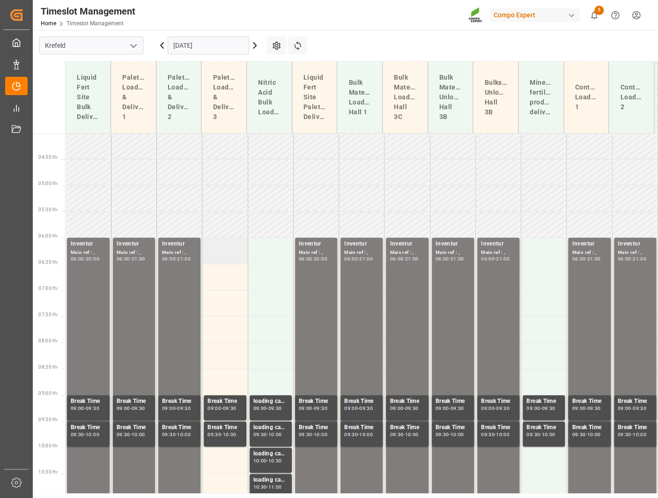
click at [220, 248] on td at bounding box center [224, 250] width 45 height 26
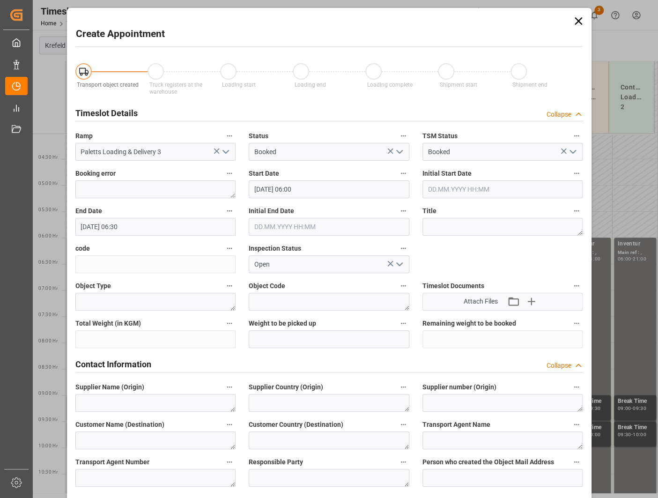
type input "[DATE] 06:00"
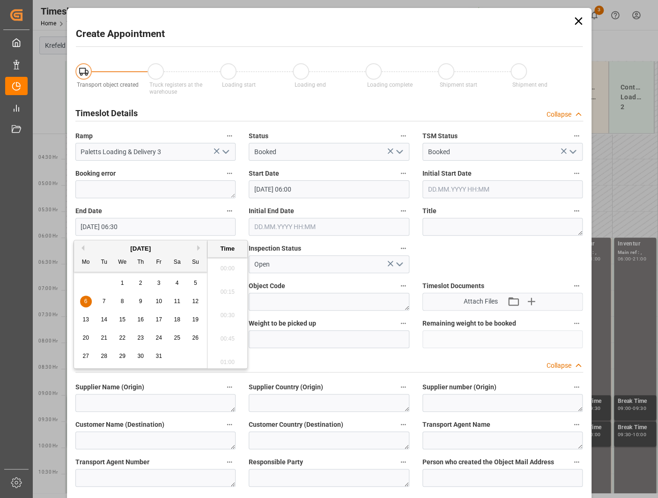
click at [150, 224] on input "[DATE] 06:30" at bounding box center [155, 227] width 161 height 18
drag, startPoint x: 120, startPoint y: 225, endPoint x: 115, endPoint y: 224, distance: 4.7
click at [114, 224] on input "[DATE] 06:30" at bounding box center [155, 227] width 161 height 18
type input "[DATE] 21:30"
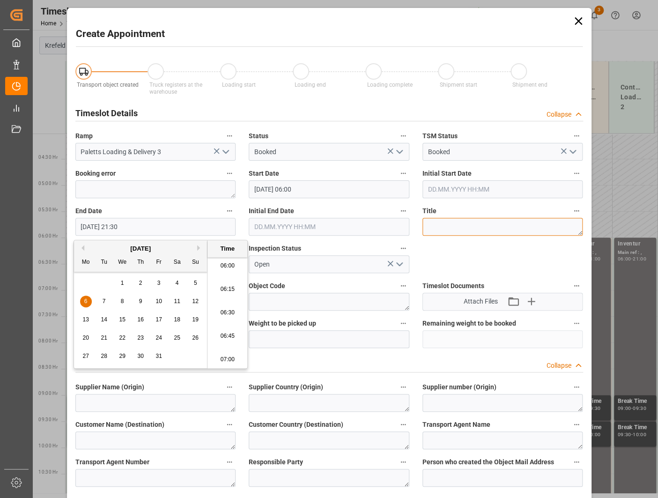
drag, startPoint x: 485, startPoint y: 220, endPoint x: 488, endPoint y: 223, distance: 5.0
click at [485, 220] on textarea at bounding box center [502, 227] width 161 height 18
click at [488, 223] on textarea at bounding box center [502, 227] width 161 height 18
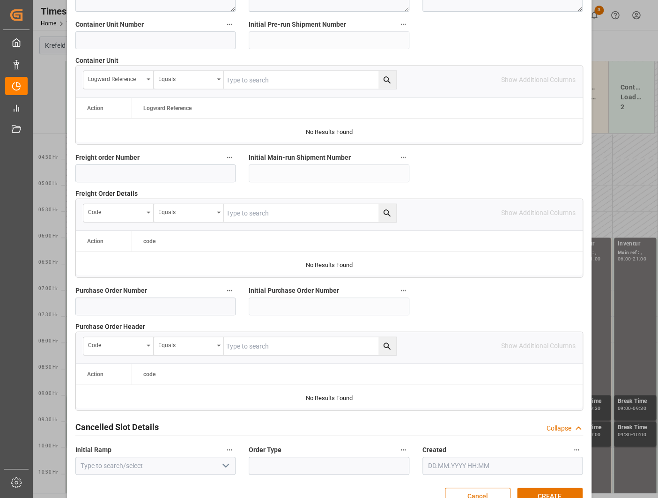
scroll to position [800, 0]
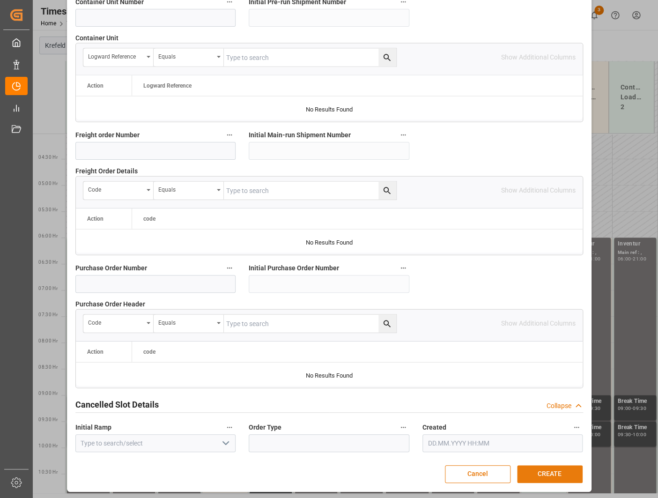
type textarea "Inventur"
click at [540, 384] on button "CREATE" at bounding box center [550, 474] width 66 height 18
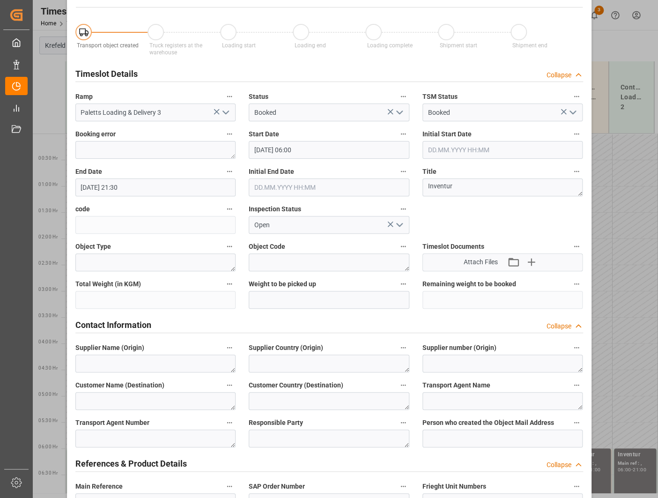
scroll to position [0, 0]
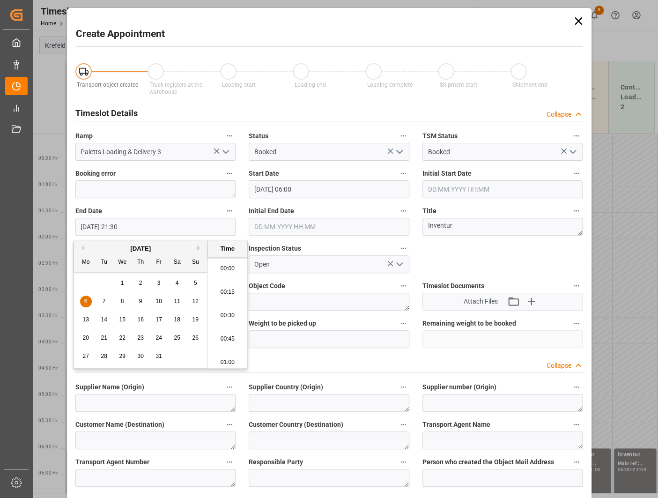
click at [136, 221] on input "[DATE] 21:30" at bounding box center [155, 227] width 161 height 18
click at [229, 269] on li "21:00" at bounding box center [227, 265] width 40 height 23
type input "[DATE] 21:00"
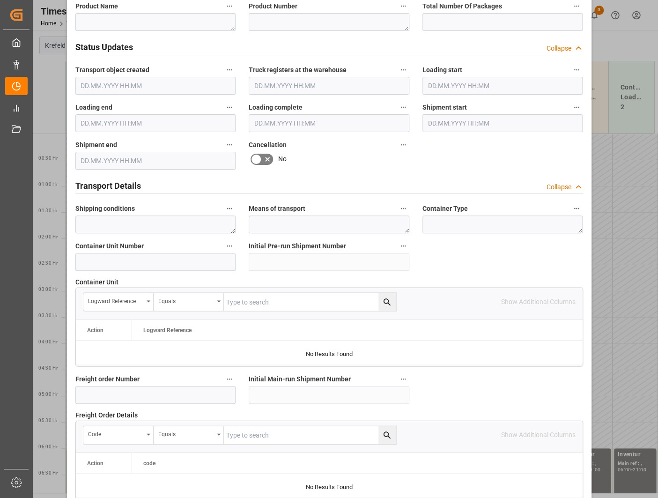
scroll to position [796, 0]
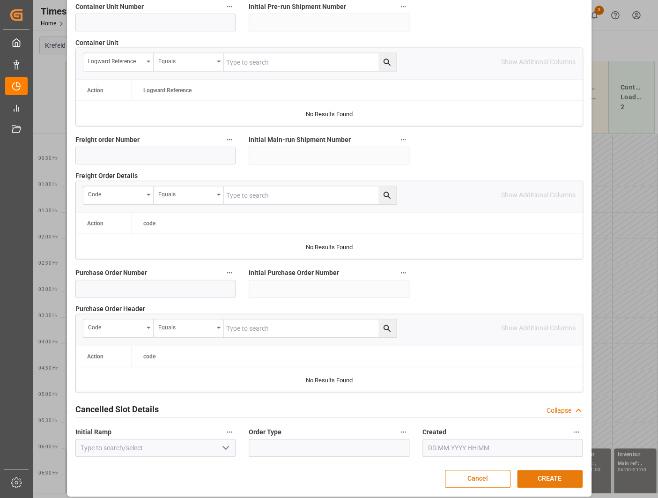
click at [545, 384] on button "CREATE" at bounding box center [550, 479] width 66 height 18
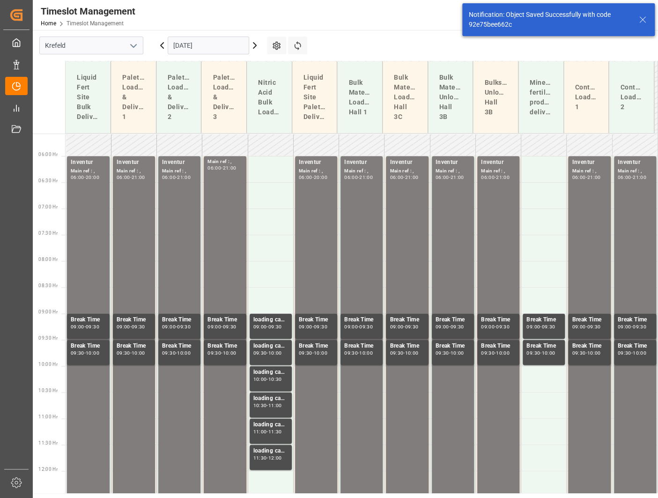
scroll to position [295, 0]
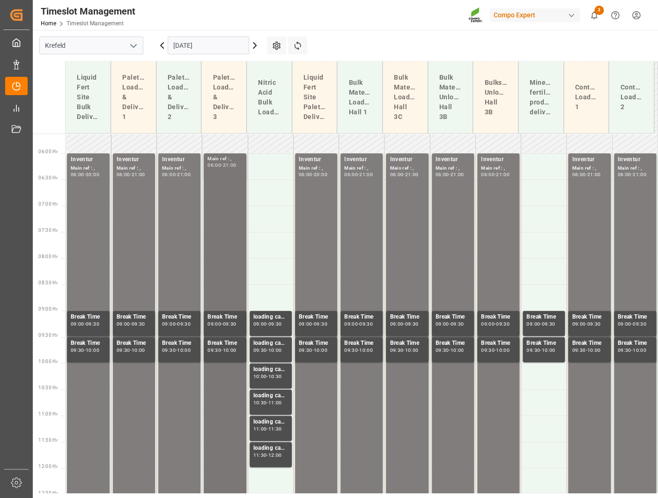
click at [444, 28] on div "Timeslot Management Home Timeslot Management Compo Expert 3 Notifications Only …" at bounding box center [341, 15] width 631 height 30
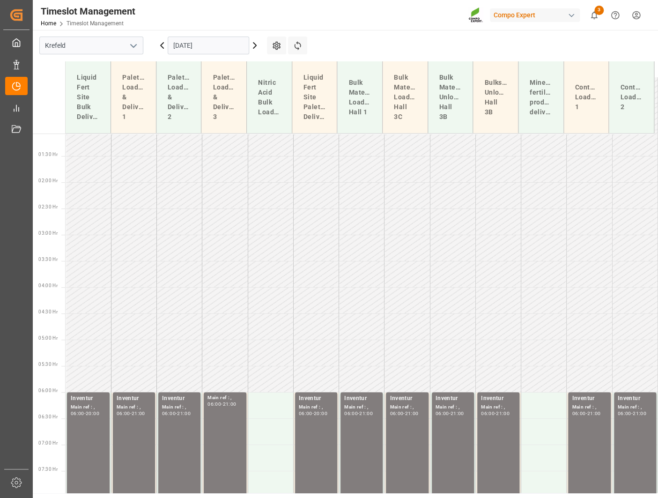
scroll to position [0, 0]
